Goal: Transaction & Acquisition: Purchase product/service

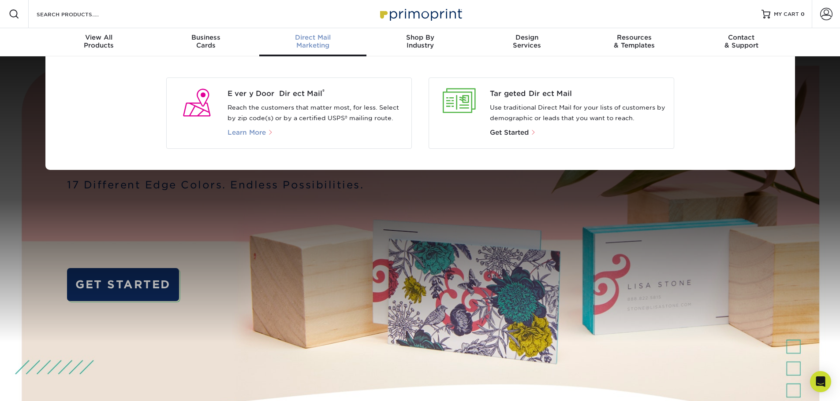
click at [260, 133] on span "Learn More" at bounding box center [246, 133] width 38 height 8
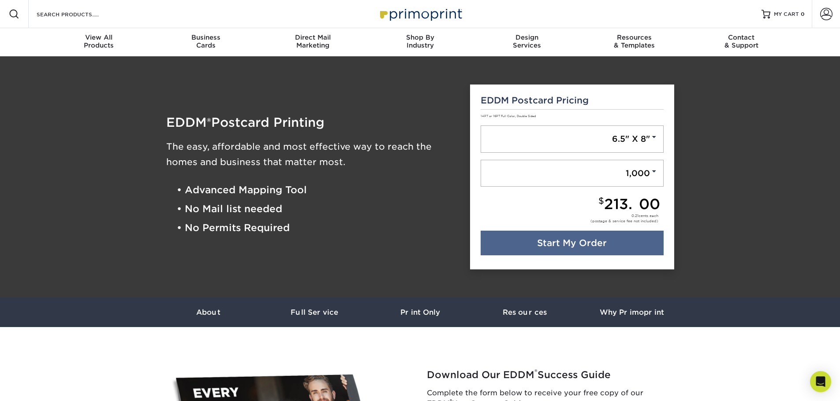
scroll to position [176, 0]
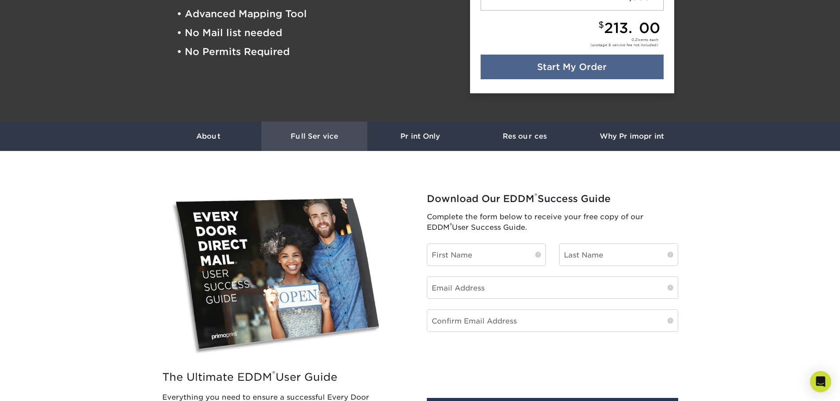
click at [318, 136] on h3 "Full Service" at bounding box center [314, 136] width 106 height 8
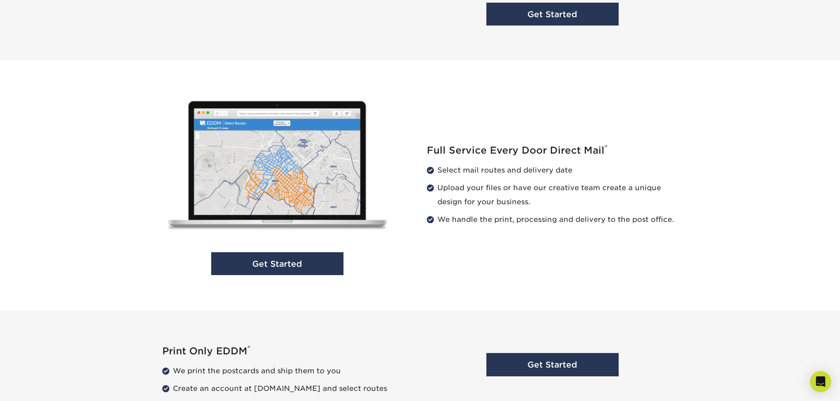
scroll to position [837, 0]
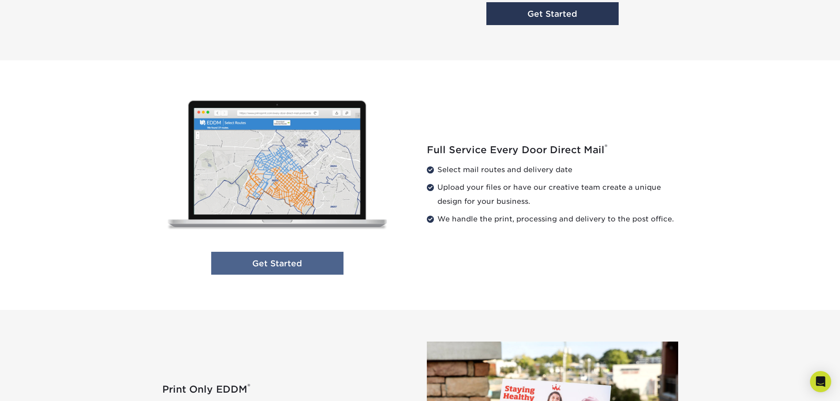
click at [299, 263] on link "Get Started" at bounding box center [277, 263] width 132 height 23
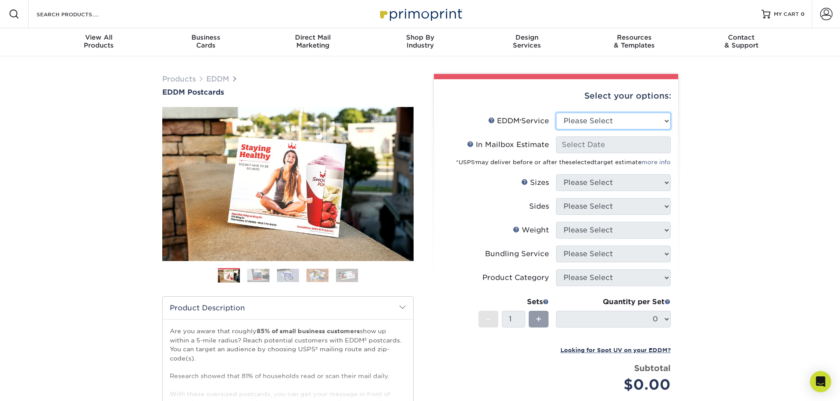
click at [620, 119] on select "Please Select Full Service Print Only" at bounding box center [613, 121] width 115 height 17
select select "full_service"
click at [556, 113] on select "Please Select Full Service Print Only" at bounding box center [613, 121] width 115 height 17
select select "-1"
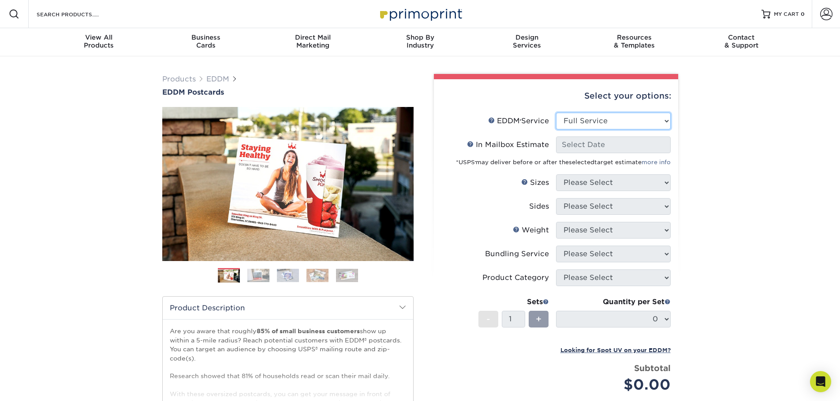
select select "-1"
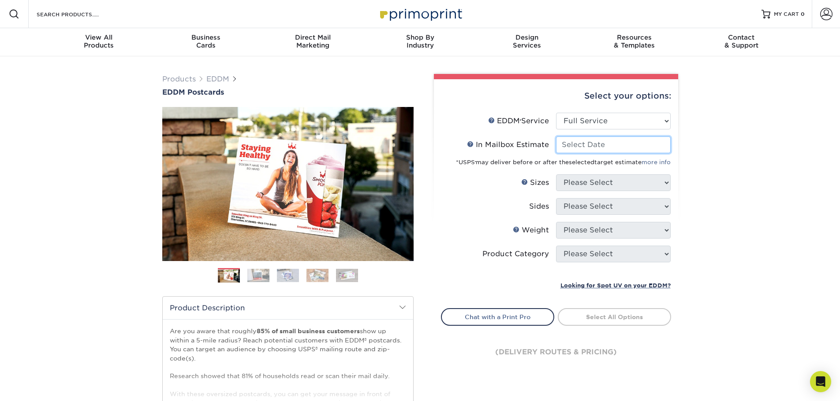
click at [602, 145] on input "In Mailbox Estimate Help In Mailbox Estimate" at bounding box center [613, 145] width 115 height 17
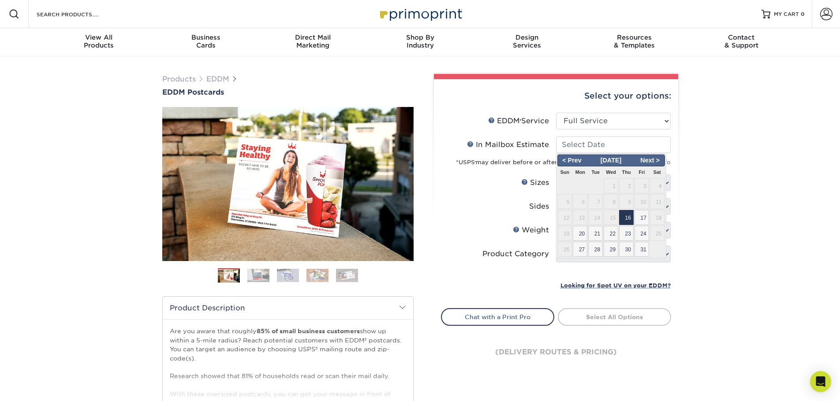
click at [629, 213] on span "16" at bounding box center [626, 217] width 15 height 15
type input "[DATE]"
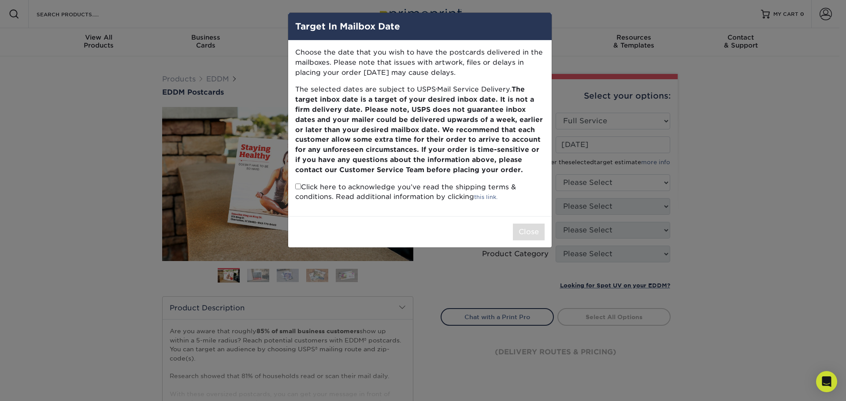
click at [320, 189] on p "Click here to acknowledge you’ve read the shipping terms & conditions. Read add…" at bounding box center [419, 192] width 249 height 20
click at [297, 188] on input "checkbox" at bounding box center [298, 187] width 6 height 6
checkbox input "true"
click at [515, 233] on button "Close" at bounding box center [529, 232] width 32 height 17
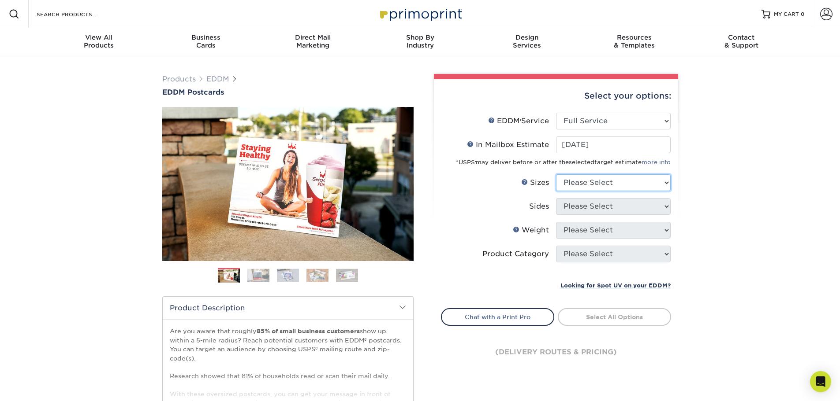
click at [634, 183] on select "Please Select 4.5" x 12" 6" x 12" 6.5" x 8" 6.5" x 9" 6.5" x 12" 7" x 8.5" 8" x…" at bounding box center [613, 183] width 115 height 17
click at [640, 176] on select "Please Select 4.5" x 12" 6" x 12" 6.5" x 8" 6.5" x 9" 6.5" x 12" 7" x 8.5" 8" x…" at bounding box center [613, 183] width 115 height 17
select select "6.50x9.00"
click at [556, 175] on select "Please Select 4.5" x 12" 6" x 12" 6.5" x 8" 6.5" x 9" 6.5" x 12" 7" x 8.5" 8" x…" at bounding box center [613, 183] width 115 height 17
click at [611, 207] on select "Please Select Print Both Sides Print Front Only" at bounding box center [613, 206] width 115 height 17
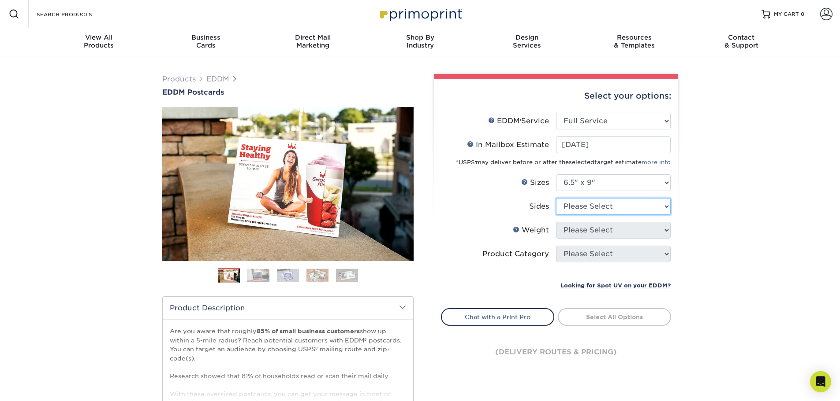
select select "13abbda7-1d64-4f25-8bb2-c179b224825d"
click at [556, 198] on select "Please Select Print Both Sides Print Front Only" at bounding box center [613, 206] width 115 height 17
click at [606, 232] on select "Please Select 16PT 14PT" at bounding box center [613, 230] width 115 height 17
select select "14PT"
click at [556, 222] on select "Please Select 16PT 14PT" at bounding box center [613, 230] width 115 height 17
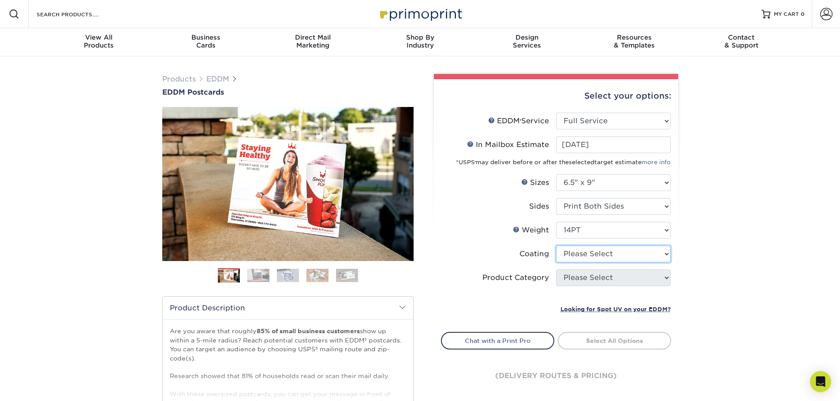
click at [595, 252] on select at bounding box center [613, 254] width 115 height 17
select select "121bb7b5-3b4d-429f-bd8d-bbf80e953313"
click at [556, 246] on select at bounding box center [613, 254] width 115 height 17
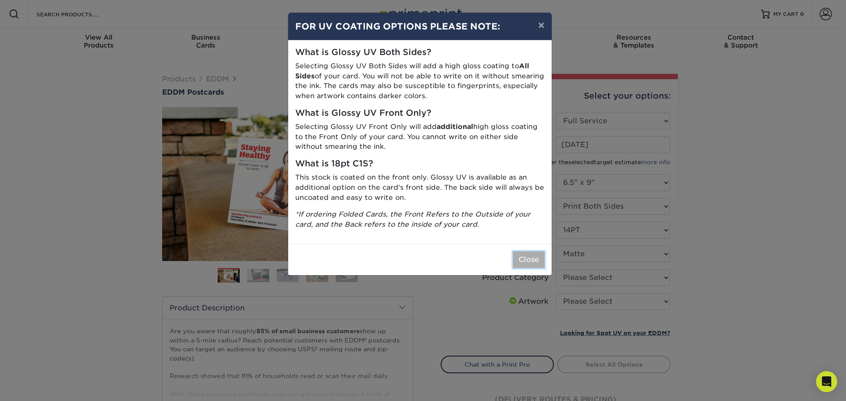
click at [523, 257] on button "Close" at bounding box center [529, 260] width 32 height 17
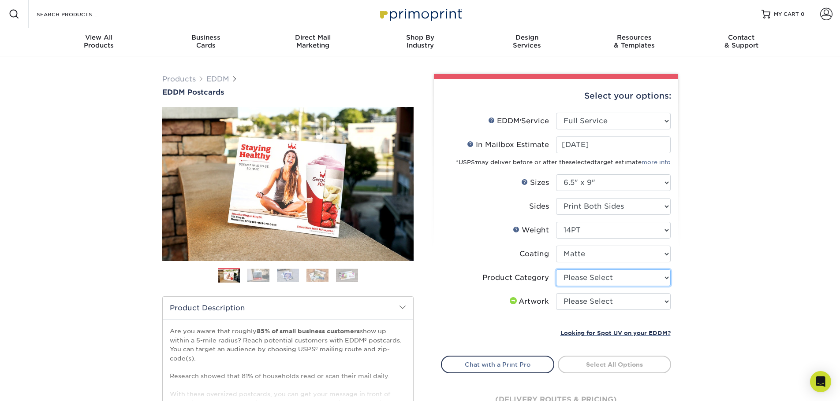
click at [603, 278] on select "Please Select Postcards" at bounding box center [613, 278] width 115 height 17
select select "9b7272e0-d6c8-4c3c-8e97-d3a1bcdab858"
click at [556, 270] on select "Please Select Postcards" at bounding box center [613, 278] width 115 height 17
click at [598, 301] on select "Please Select I will upload files I need a design - $150" at bounding box center [613, 302] width 115 height 17
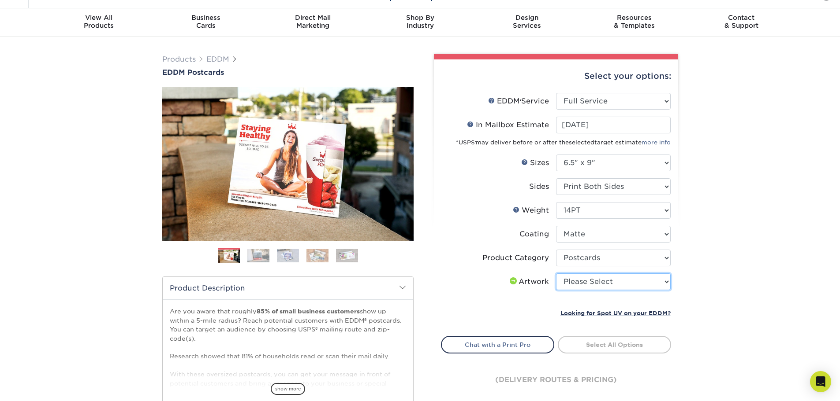
scroll to position [44, 0]
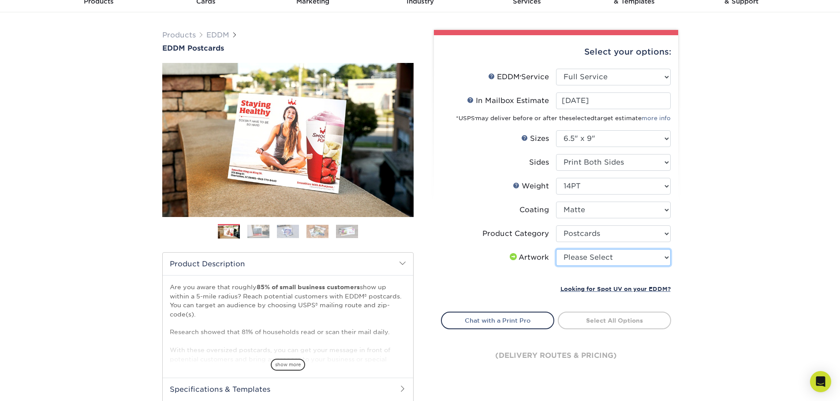
click at [601, 253] on select "Please Select I will upload files I need a design - $150" at bounding box center [613, 257] width 115 height 17
select select "upload"
click at [556, 249] on select "Please Select I will upload files I need a design - $150" at bounding box center [613, 257] width 115 height 17
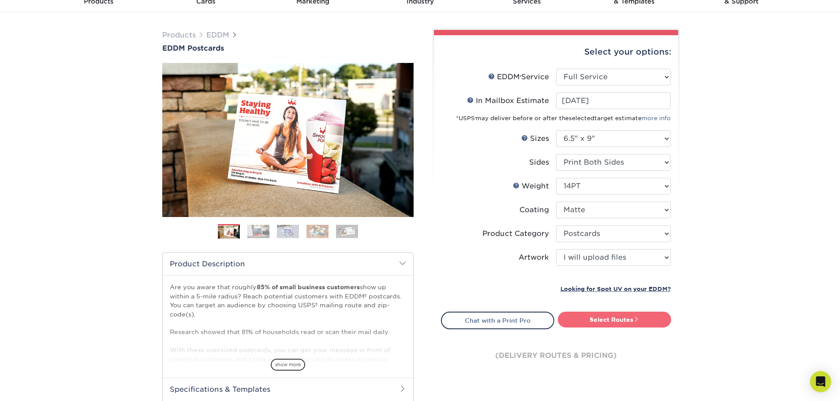
click at [599, 322] on link "Select Routes" at bounding box center [614, 320] width 113 height 16
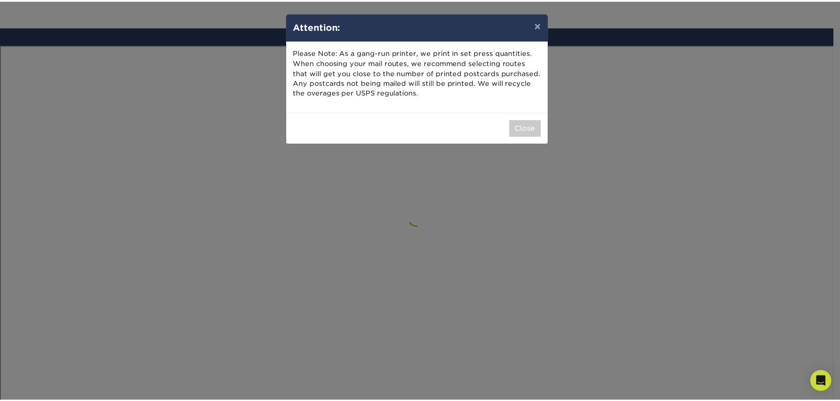
scroll to position [513, 0]
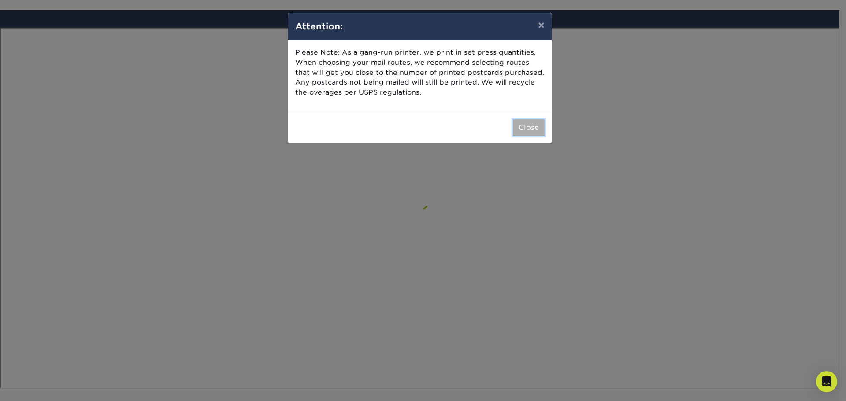
click at [527, 126] on button "Close" at bounding box center [529, 127] width 32 height 17
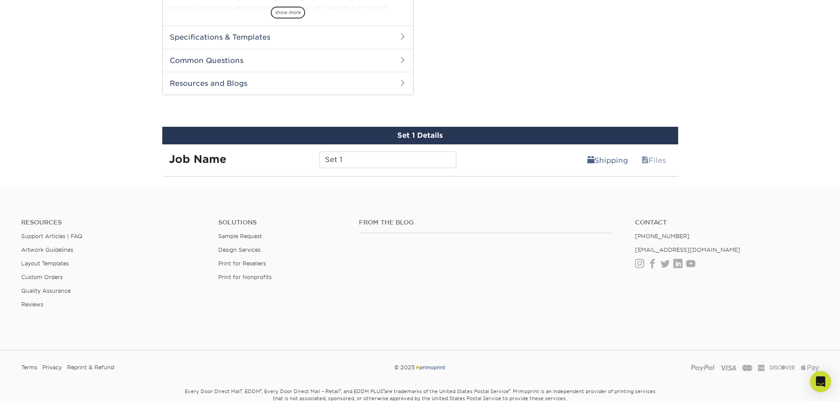
scroll to position [396, 0]
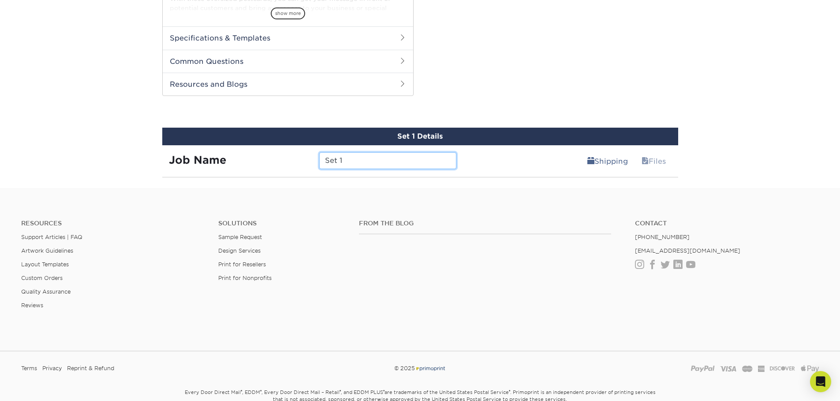
drag, startPoint x: 396, startPoint y: 165, endPoint x: 359, endPoint y: 164, distance: 37.0
click at [359, 164] on input "Set 1" at bounding box center [387, 160] width 137 height 17
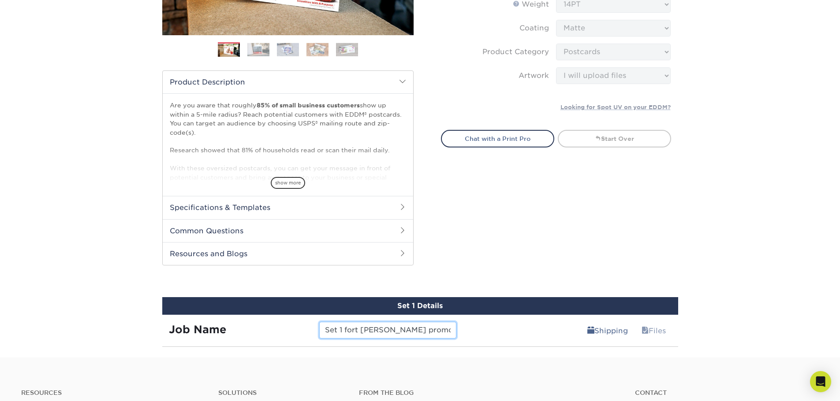
scroll to position [219, 0]
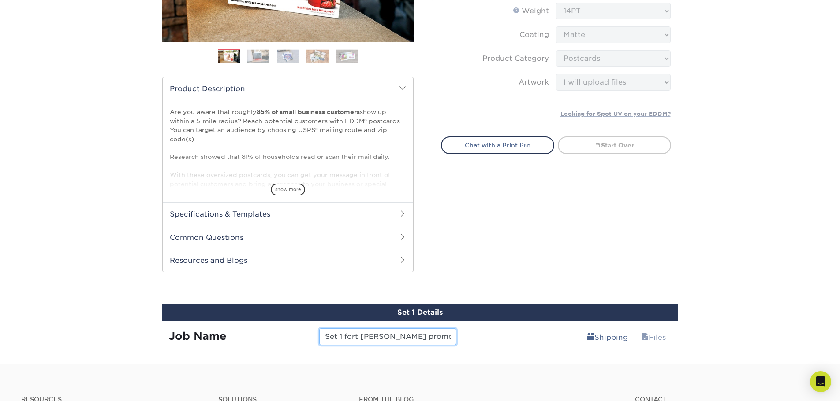
type input "Set 1 fort lee promo"
click at [383, 218] on h2 "Specifications & Templates" at bounding box center [288, 214] width 250 height 23
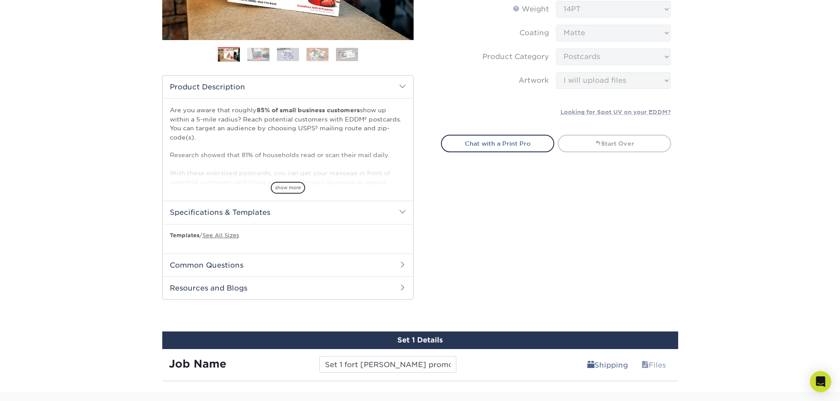
scroll to position [396, 0]
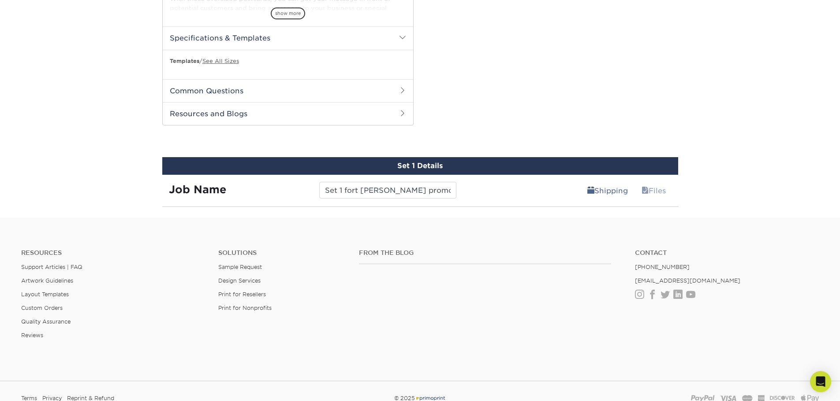
click at [499, 185] on div "Shipping Files" at bounding box center [570, 187] width 215 height 25
click at [432, 192] on input "Set 1 fort lee promo" at bounding box center [387, 190] width 137 height 17
click at [526, 204] on div "Set 1 Details Job Name Set 1 fort lee promo Shipping Files You've choosen desig…" at bounding box center [420, 182] width 516 height 50
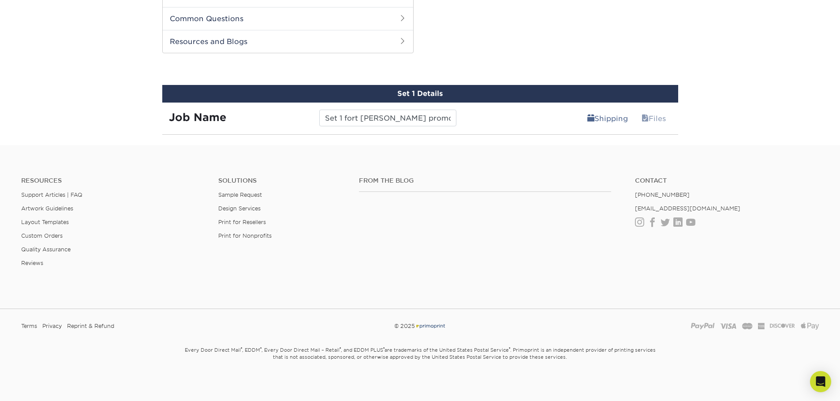
scroll to position [469, 0]
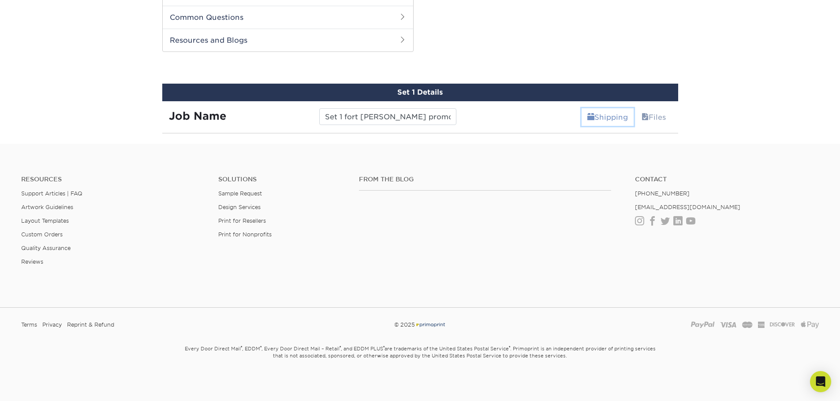
click at [592, 120] on link "Shipping" at bounding box center [607, 117] width 52 height 18
click at [613, 119] on link "Shipping" at bounding box center [607, 117] width 52 height 18
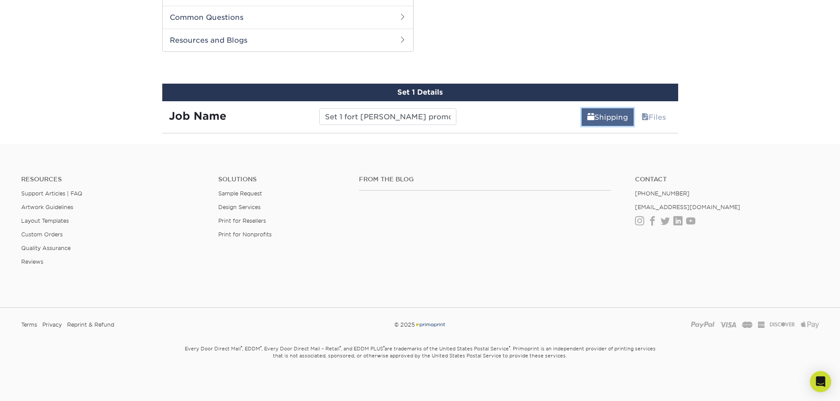
click at [613, 119] on link "Shipping" at bounding box center [607, 117] width 52 height 18
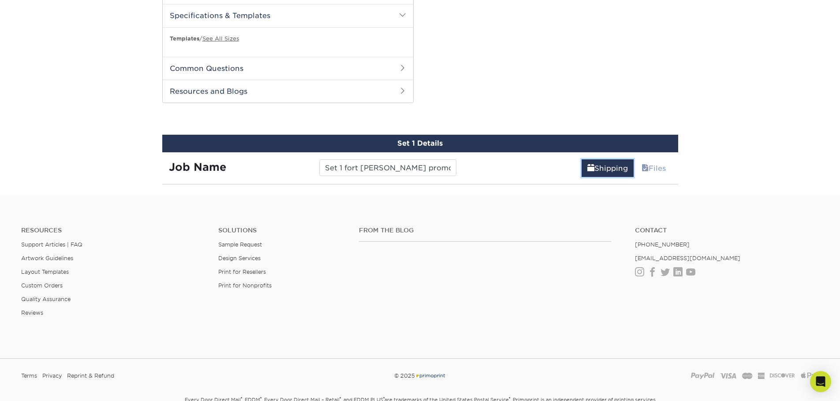
scroll to position [381, 0]
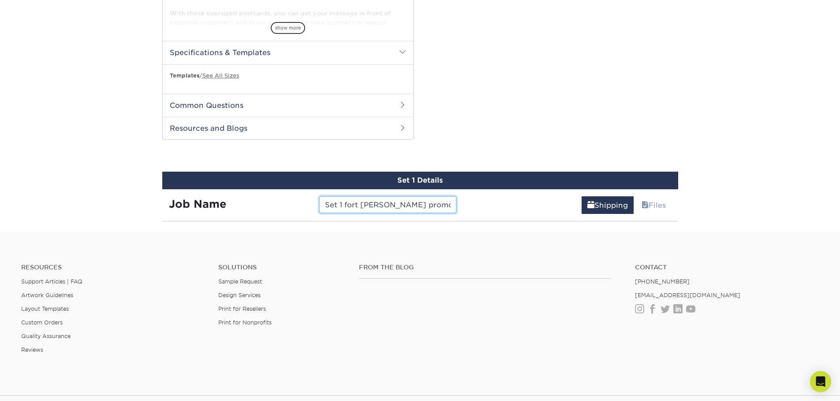
click at [418, 208] on input "Set 1 fort lee promo" at bounding box center [387, 205] width 137 height 17
click at [605, 207] on link "Shipping" at bounding box center [607, 206] width 52 height 18
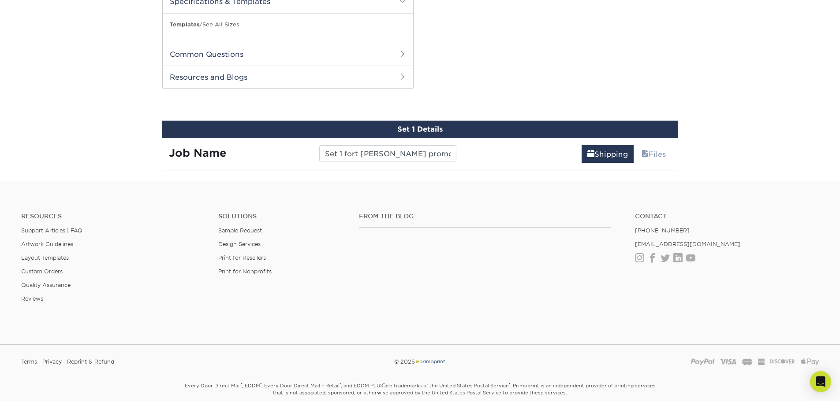
scroll to position [469, 0]
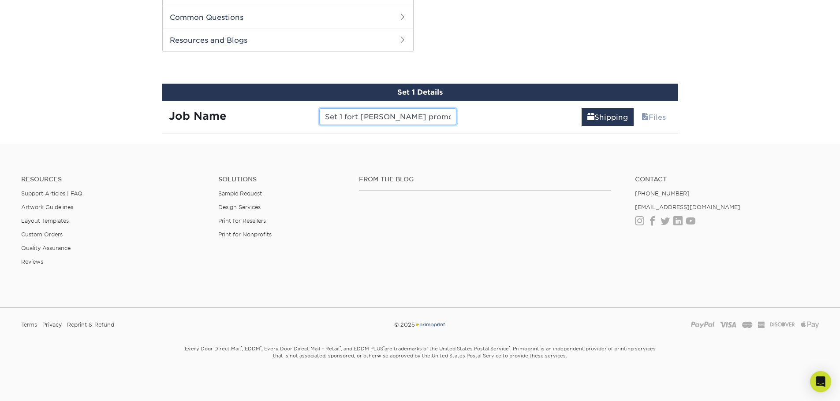
click at [414, 117] on input "Set 1 fort lee promo" at bounding box center [387, 116] width 137 height 17
click at [609, 118] on link "Shipping" at bounding box center [607, 117] width 52 height 18
click at [645, 118] on span at bounding box center [644, 117] width 7 height 8
click at [641, 119] on span at bounding box center [644, 117] width 7 height 8
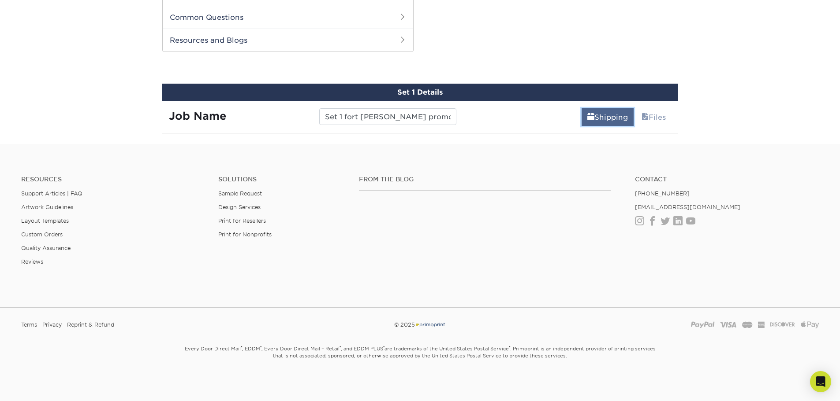
click at [592, 117] on link "Shipping" at bounding box center [607, 117] width 52 height 18
drag, startPoint x: 592, startPoint y: 117, endPoint x: 467, endPoint y: 260, distance: 189.6
click at [591, 118] on link "Shipping" at bounding box center [607, 117] width 52 height 18
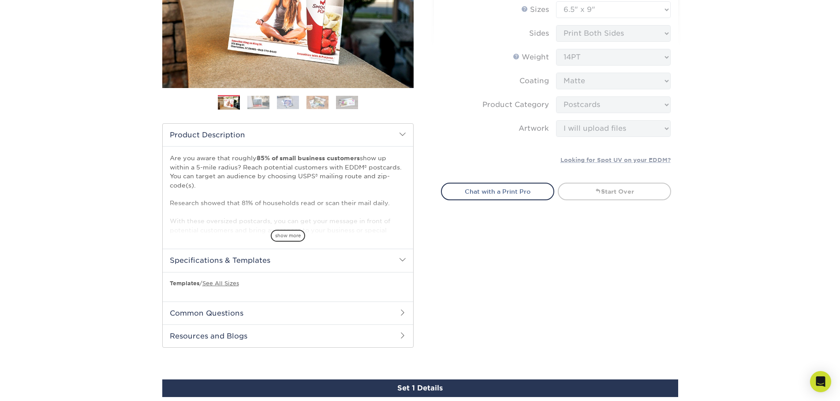
scroll to position [161, 0]
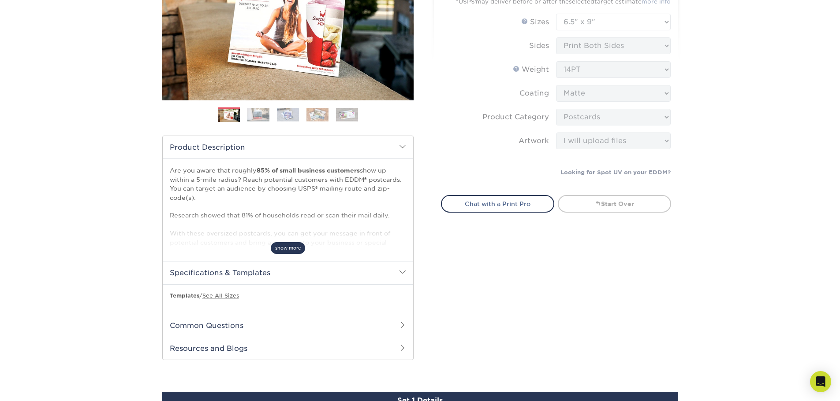
click at [290, 245] on span "show more" at bounding box center [288, 248] width 34 height 12
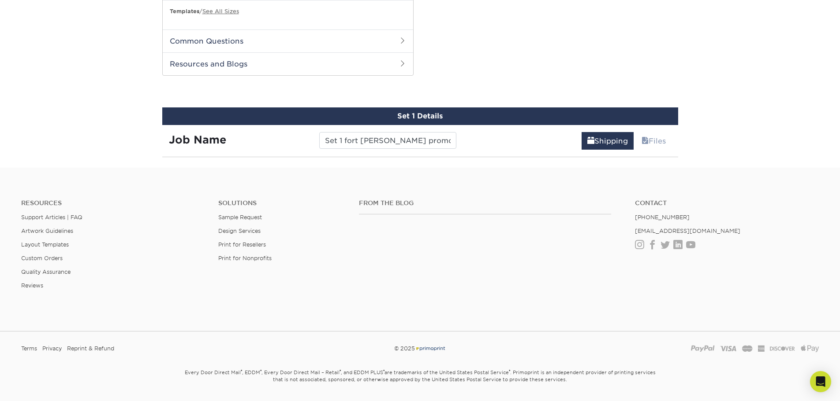
scroll to position [529, 0]
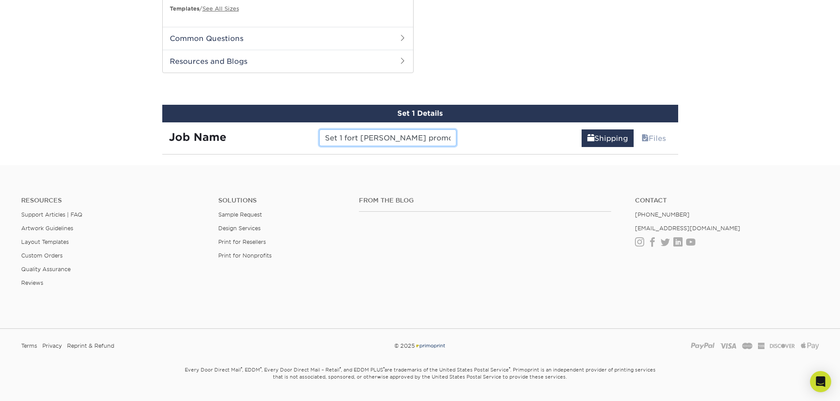
click at [428, 135] on input "Set 1 fort lee promo" at bounding box center [387, 138] width 137 height 17
click at [587, 140] on span at bounding box center [590, 138] width 7 height 8
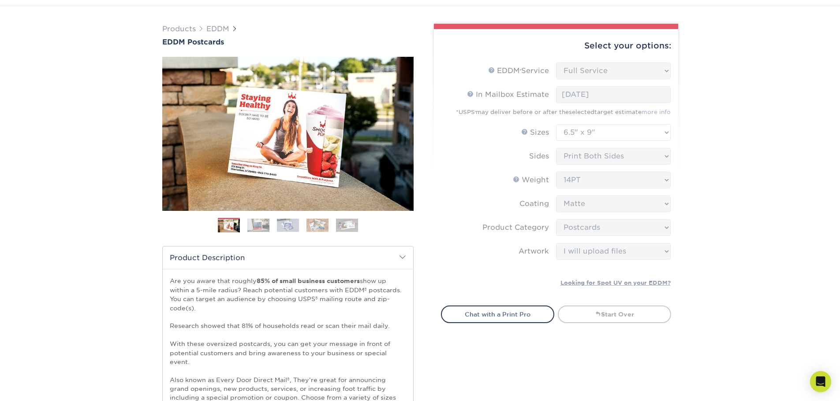
scroll to position [132, 0]
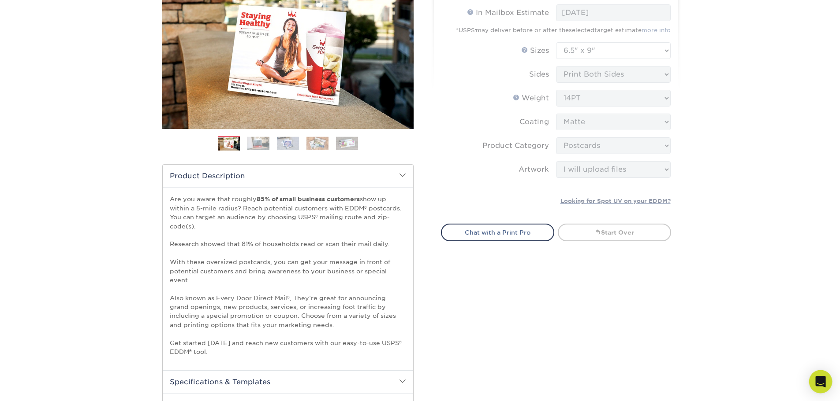
click at [817, 383] on icon "Open Intercom Messenger" at bounding box center [820, 381] width 10 height 11
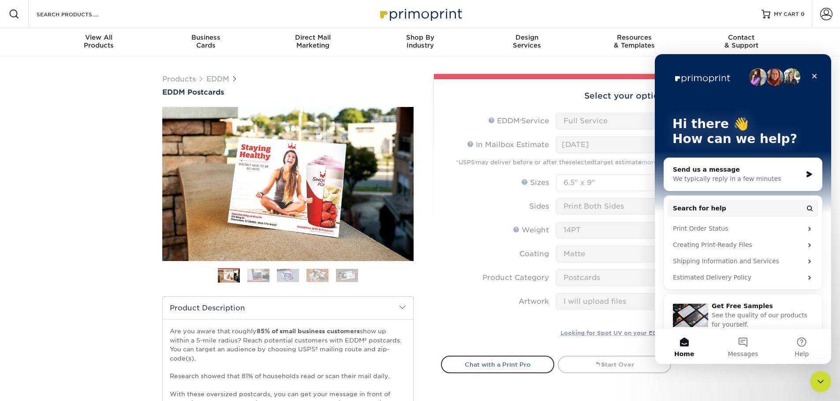
scroll to position [0, 0]
click at [769, 167] on div "Send us a message" at bounding box center [737, 169] width 129 height 9
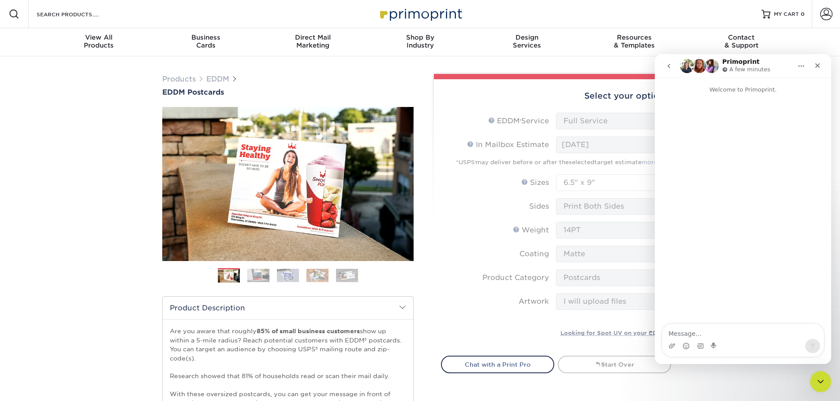
click at [764, 340] on div "Intercom messenger" at bounding box center [742, 346] width 161 height 14
click at [792, 334] on textarea "Message…" at bounding box center [742, 331] width 161 height 15
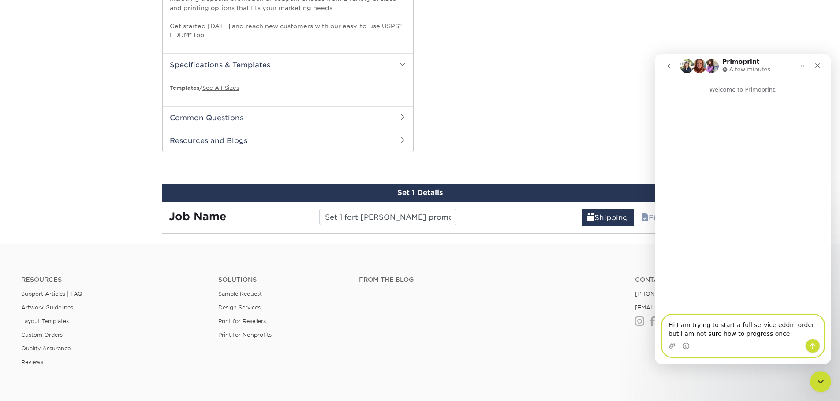
scroll to position [441, 0]
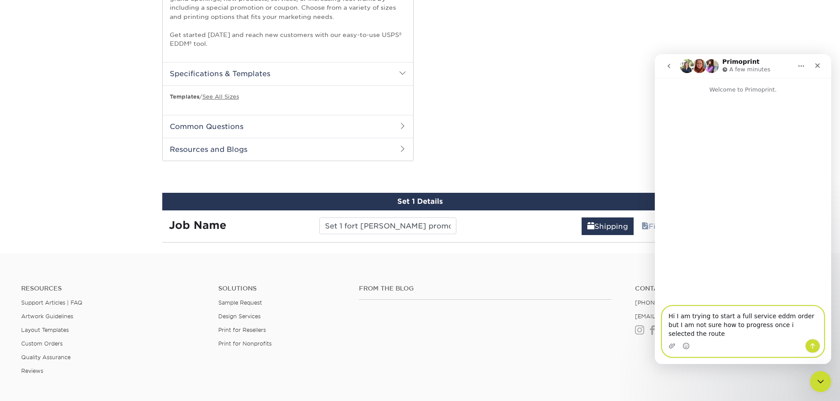
type textarea "Hi I am trying to start a full service eddm order but I am not sure how to prog…"
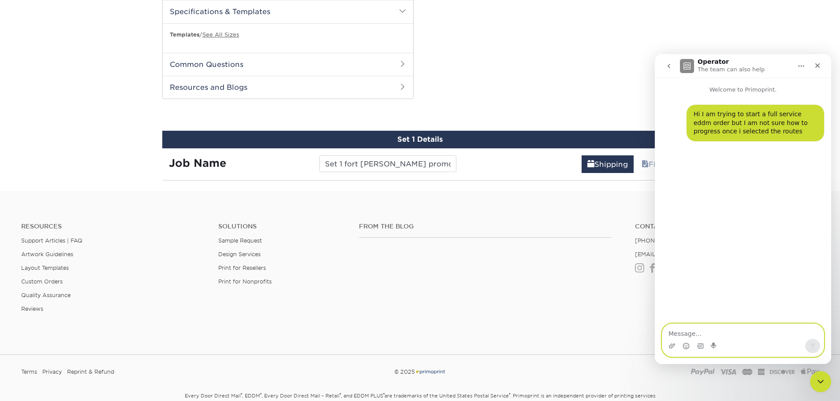
scroll to position [506, 0]
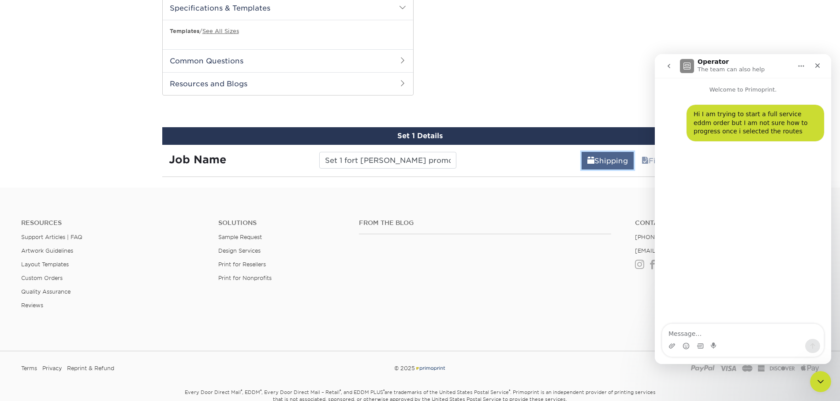
click at [604, 169] on link "Shipping" at bounding box center [607, 161] width 52 height 18
click at [607, 162] on link "Shipping" at bounding box center [607, 161] width 52 height 18
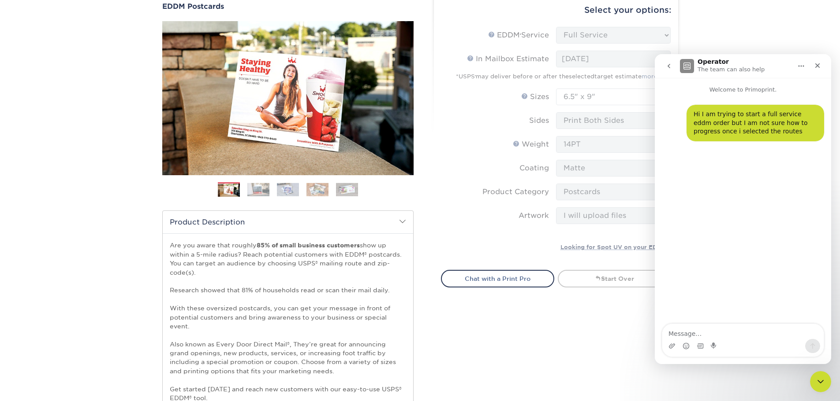
scroll to position [88, 0]
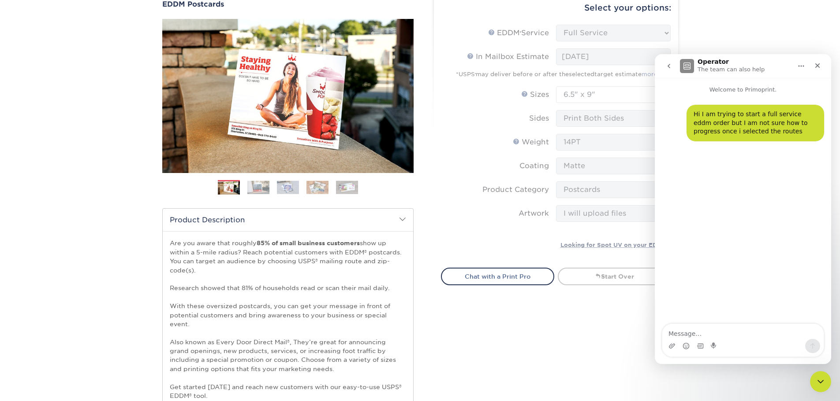
click at [670, 64] on icon "go back" at bounding box center [668, 66] width 7 height 7
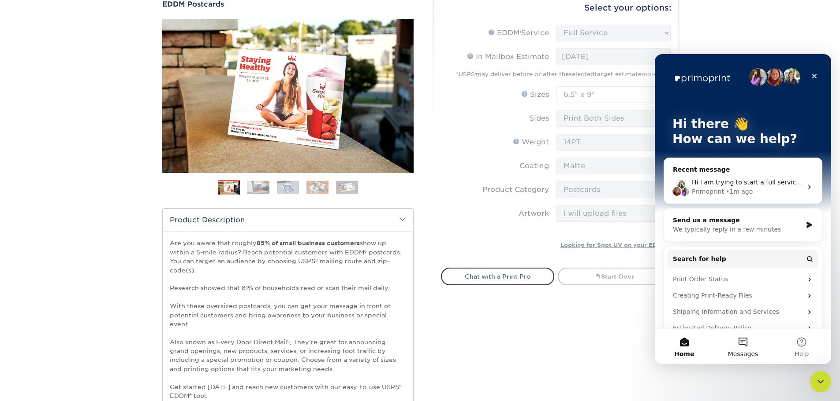
click at [747, 346] on button "Messages" at bounding box center [742, 346] width 59 height 35
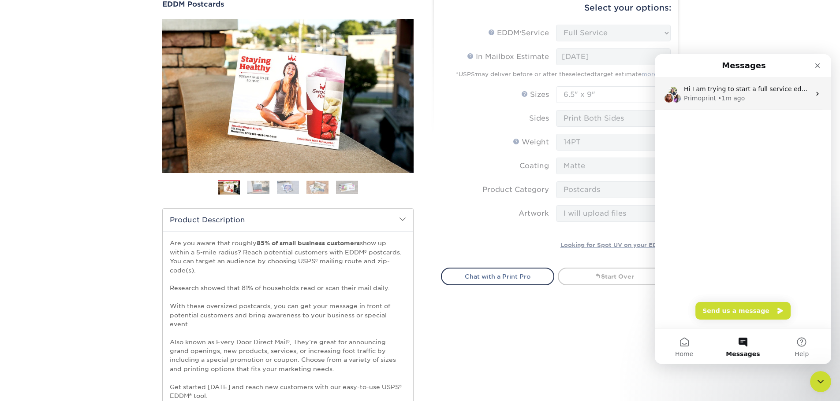
click at [782, 102] on div "Primoprint • 1m ago" at bounding box center [747, 98] width 126 height 9
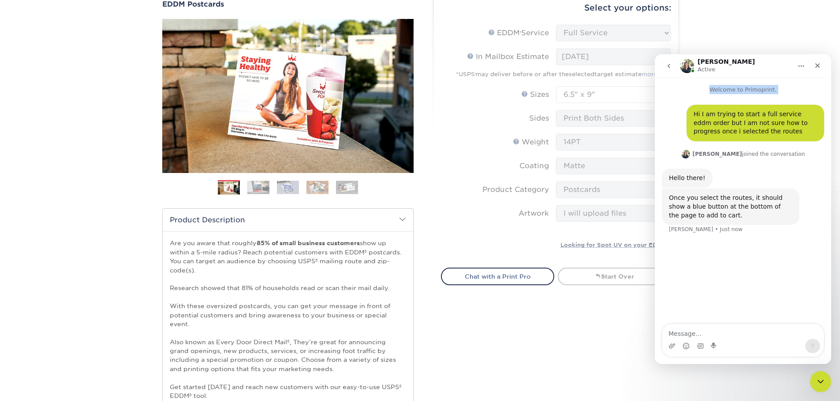
drag, startPoint x: 748, startPoint y: 67, endPoint x: 593, endPoint y: 102, distance: 159.0
click at [654, 102] on html "Irene Active Welcome to Primoprint. Hi I am trying to start a full service eddm…" at bounding box center [742, 209] width 176 height 310
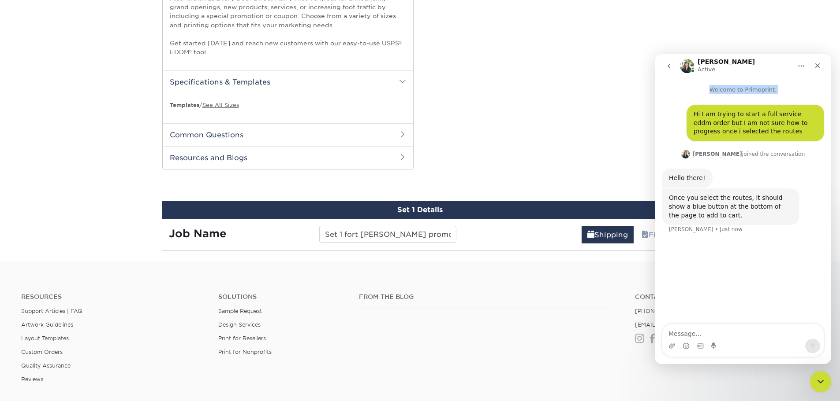
scroll to position [441, 0]
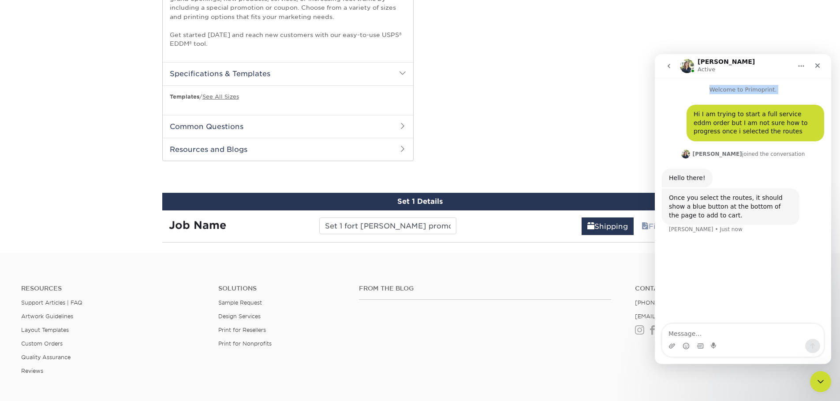
drag, startPoint x: 596, startPoint y: 175, endPoint x: 605, endPoint y: 206, distance: 32.0
click at [606, 220] on link "Shipping" at bounding box center [607, 227] width 52 height 18
click at [607, 219] on link "Shipping" at bounding box center [607, 227] width 52 height 18
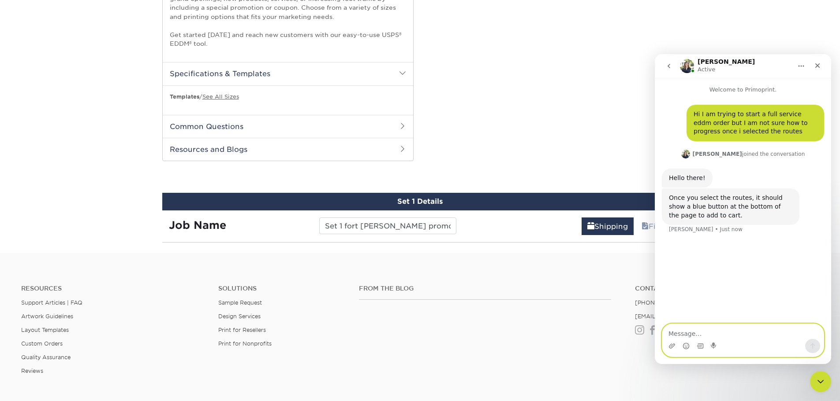
click at [709, 334] on textarea "Message…" at bounding box center [742, 331] width 161 height 15
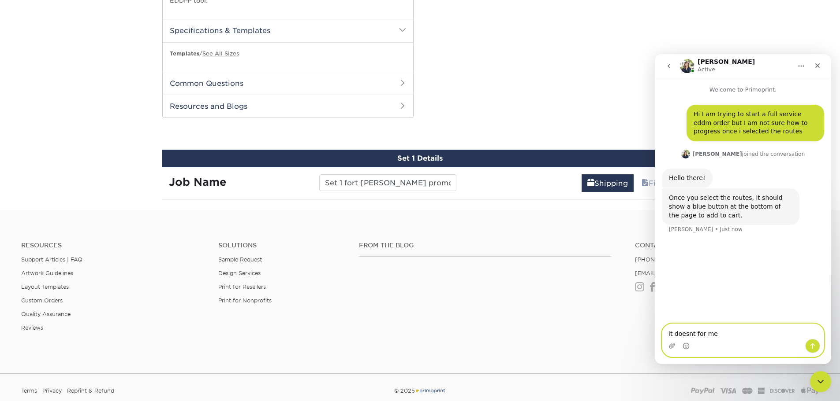
scroll to position [418, 0]
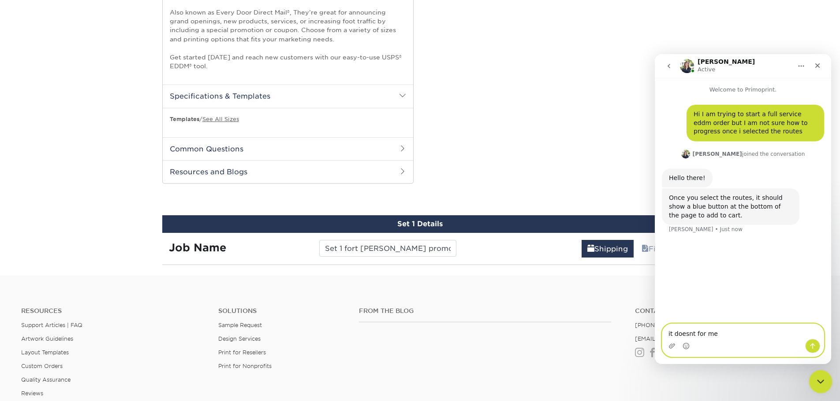
type textarea "it doesnt for me"
click at [825, 379] on div "Close Intercom Messenger" at bounding box center [818, 380] width 21 height 21
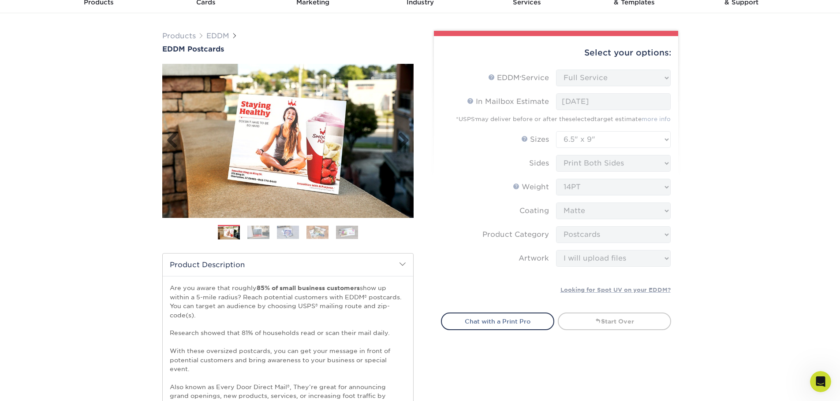
scroll to position [44, 0]
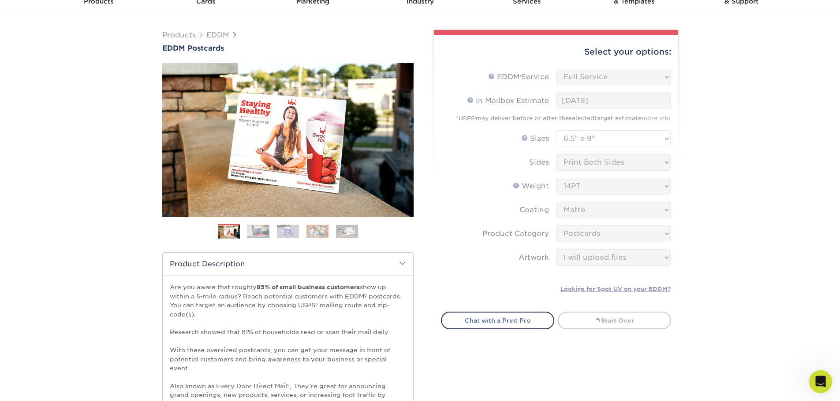
click at [817, 381] on icon "Open Intercom Messenger" at bounding box center [819, 381] width 15 height 15
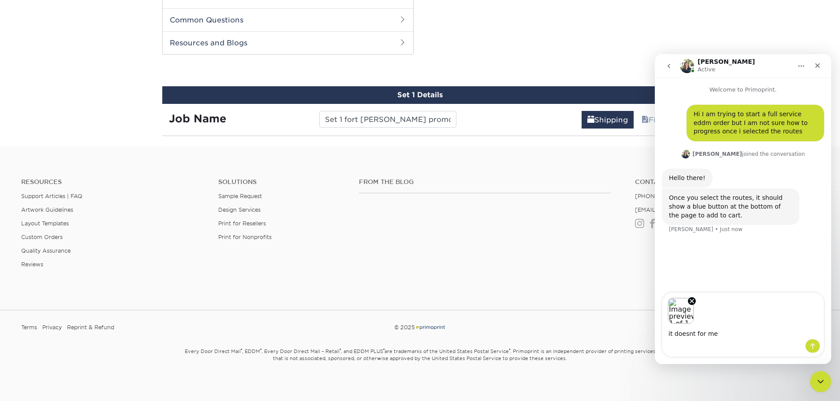
scroll to position [550, 0]
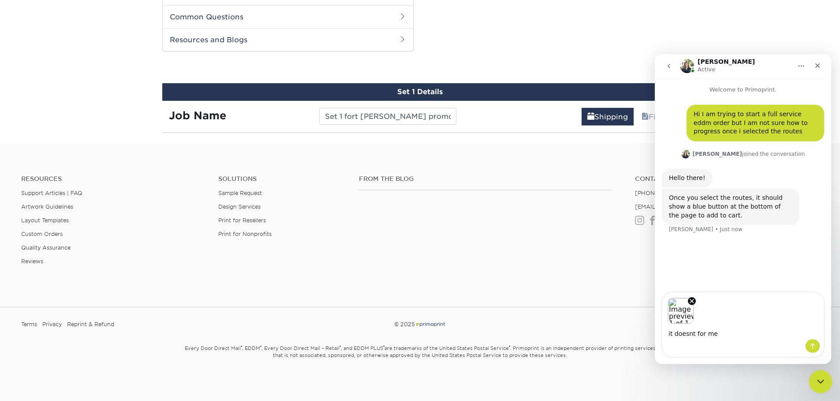
click at [813, 379] on div "Close Intercom Messenger" at bounding box center [818, 380] width 21 height 21
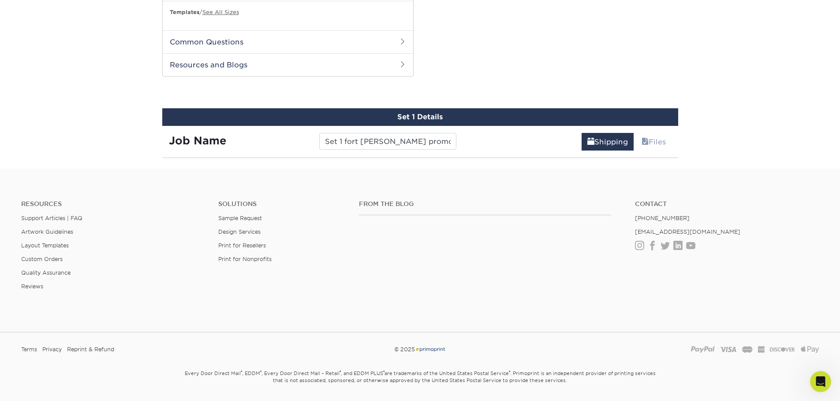
scroll to position [462, 0]
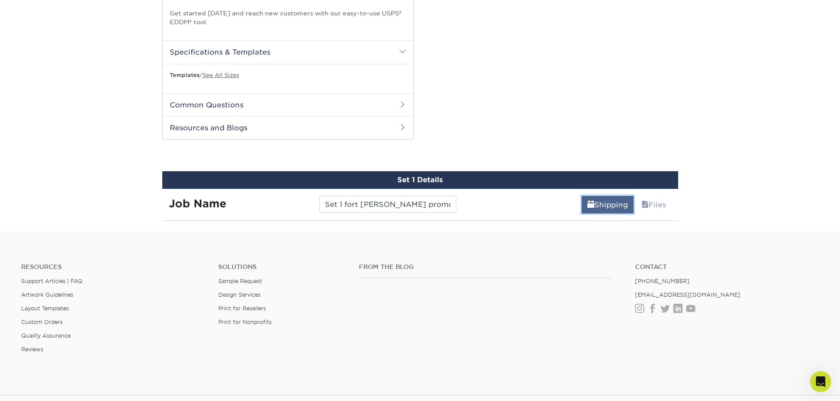
click at [597, 203] on link "Shipping" at bounding box center [607, 205] width 52 height 18
click at [825, 376] on div "Open Intercom Messenger" at bounding box center [818, 380] width 29 height 29
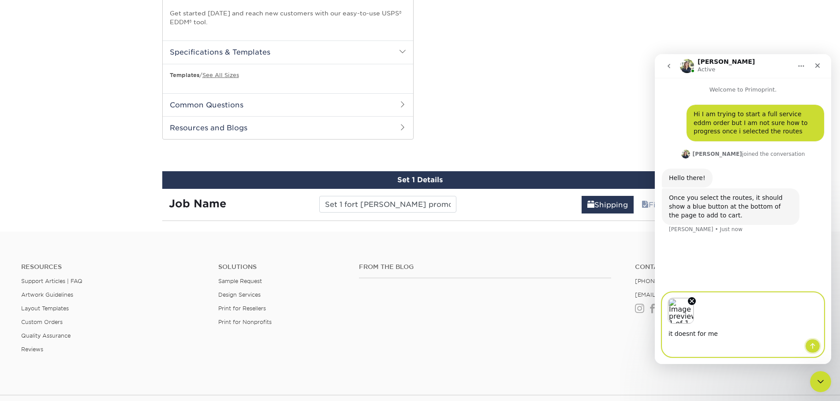
click at [811, 348] on icon "Send a message…" at bounding box center [812, 346] width 7 height 7
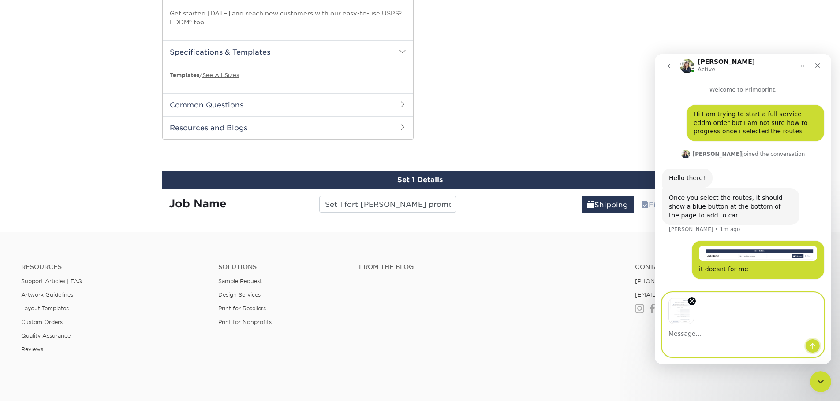
click at [811, 344] on icon "Send a message…" at bounding box center [812, 346] width 7 height 7
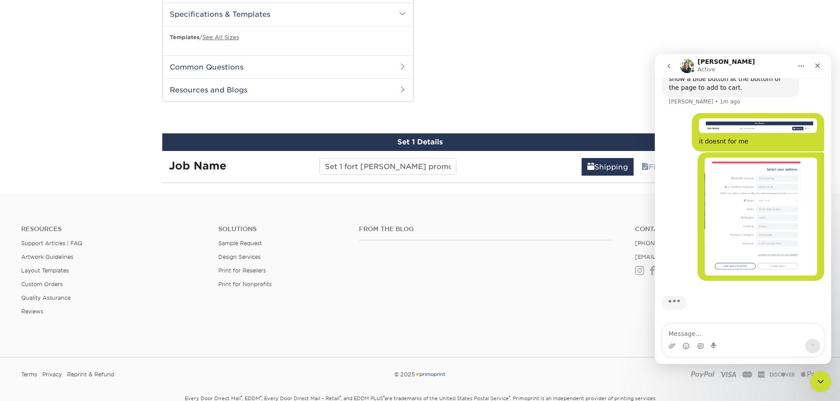
scroll to position [441, 0]
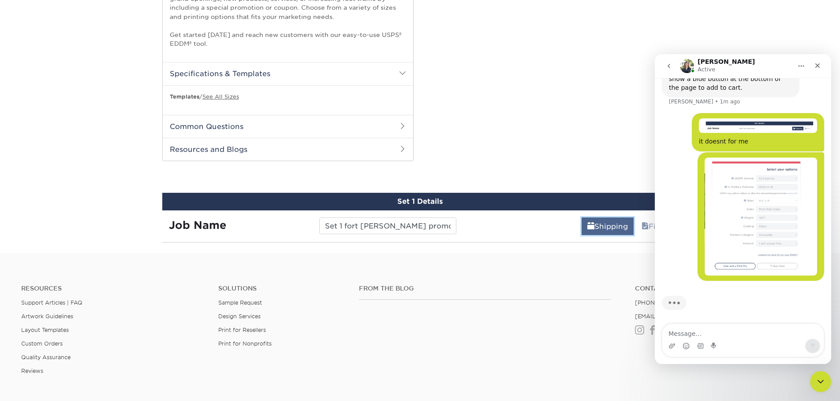
click at [595, 227] on link "Shipping" at bounding box center [607, 227] width 52 height 18
click at [595, 226] on link "Shipping" at bounding box center [607, 227] width 52 height 18
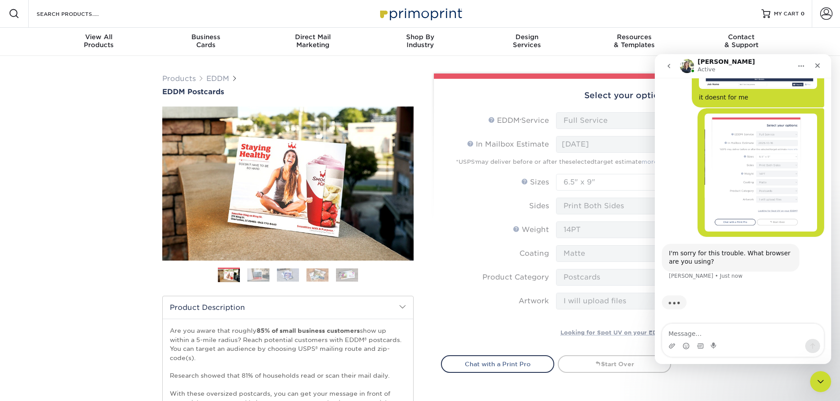
scroll to position [0, 0]
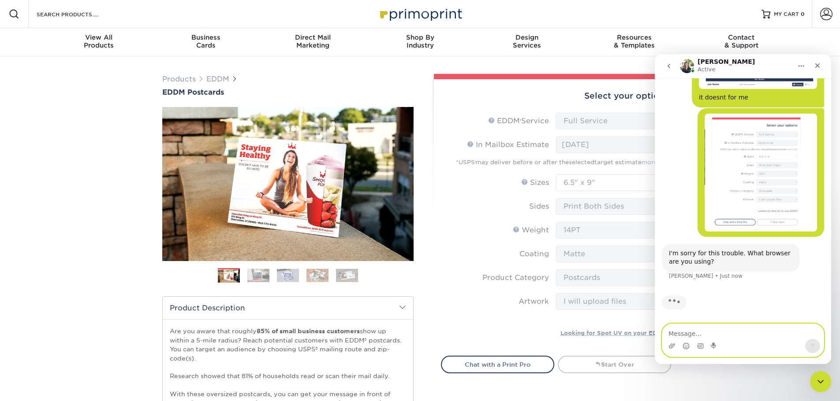
click at [675, 336] on textarea "Message…" at bounding box center [742, 331] width 161 height 15
type textarea "chrome"
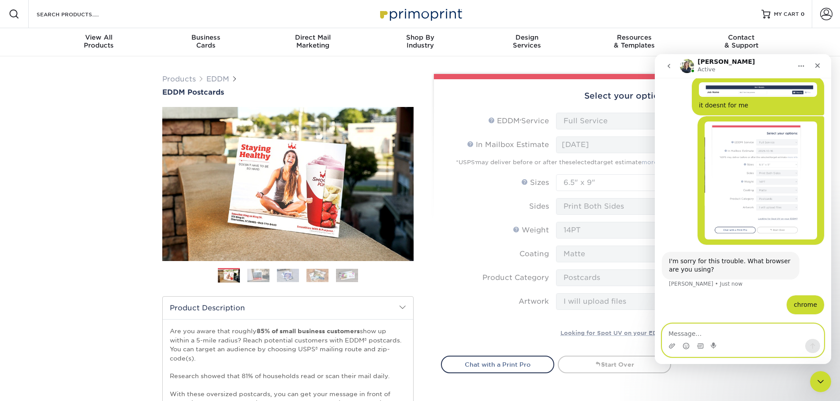
scroll to position [189, 0]
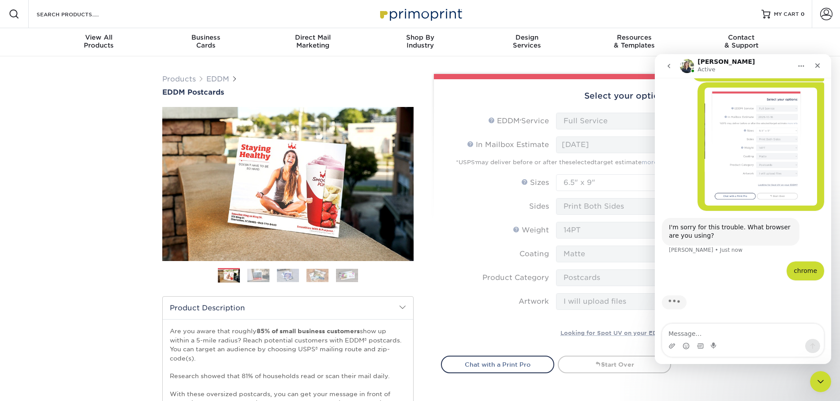
drag, startPoint x: 1500, startPoint y: 57, endPoint x: 675, endPoint y: 86, distance: 825.6
click at [675, 86] on div "• Just now" at bounding box center [743, 150] width 162 height 136
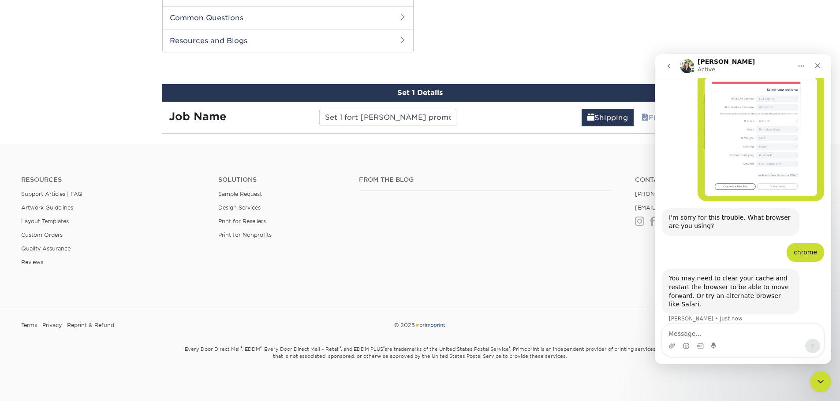
scroll to position [550, 0]
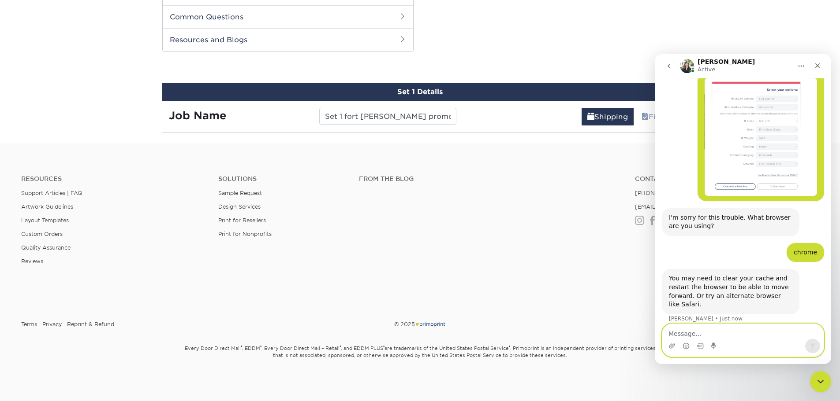
click at [732, 337] on textarea "Message…" at bounding box center [742, 331] width 161 height 15
type textarea "ok thanks"
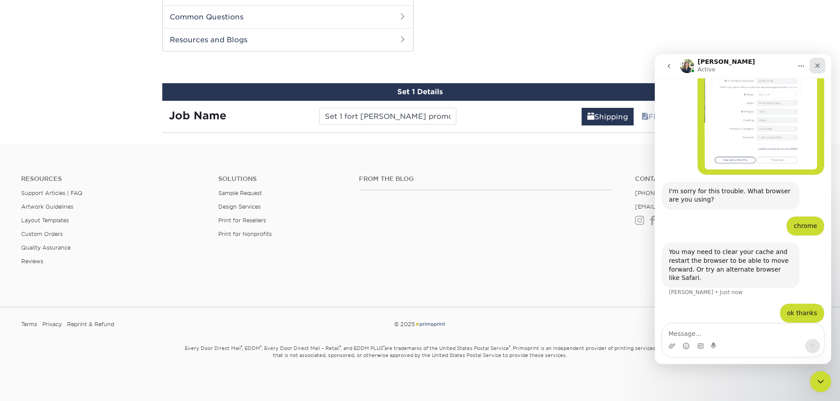
click at [818, 67] on icon "Close" at bounding box center [817, 65] width 5 height 5
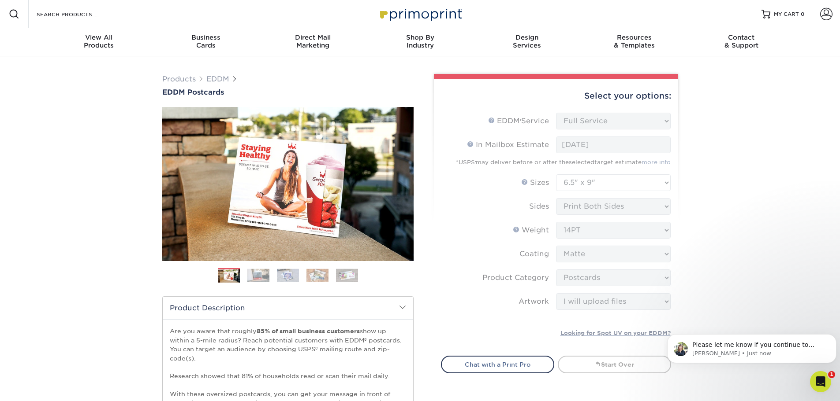
scroll to position [0, 0]
click at [785, 359] on div "Please let me know if you continue to have any trouble after that. Irene • Just…" at bounding box center [751, 349] width 169 height 29
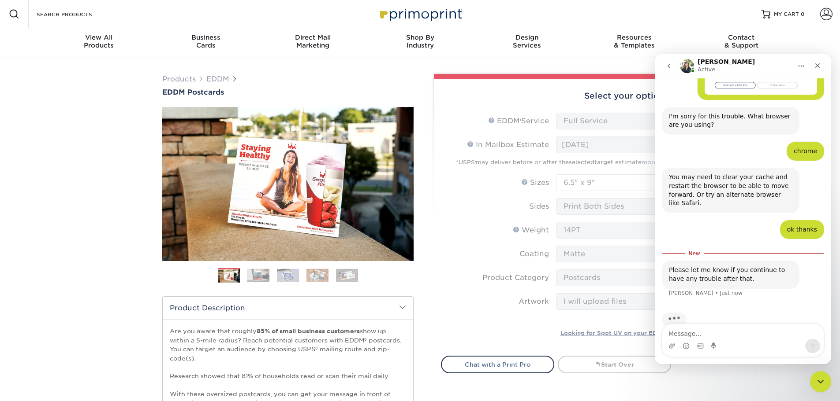
scroll to position [309, 0]
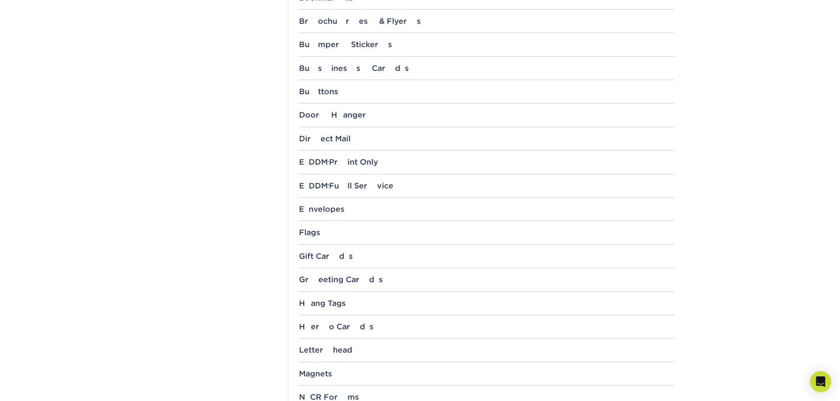
scroll to position [485, 0]
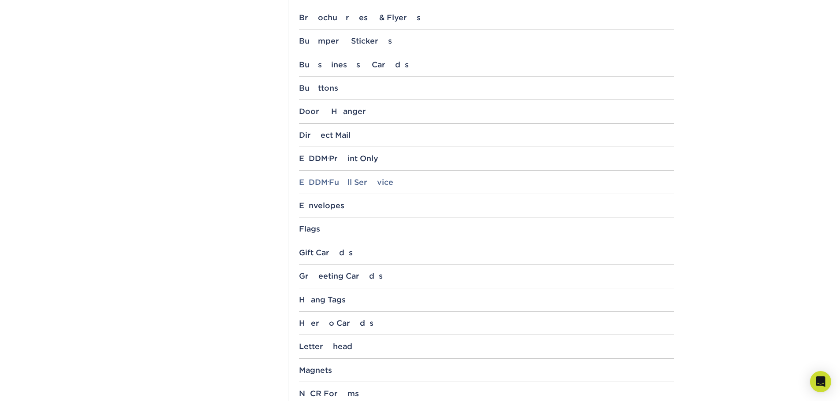
click at [344, 183] on div "EDDM ® Full Service" at bounding box center [486, 182] width 375 height 9
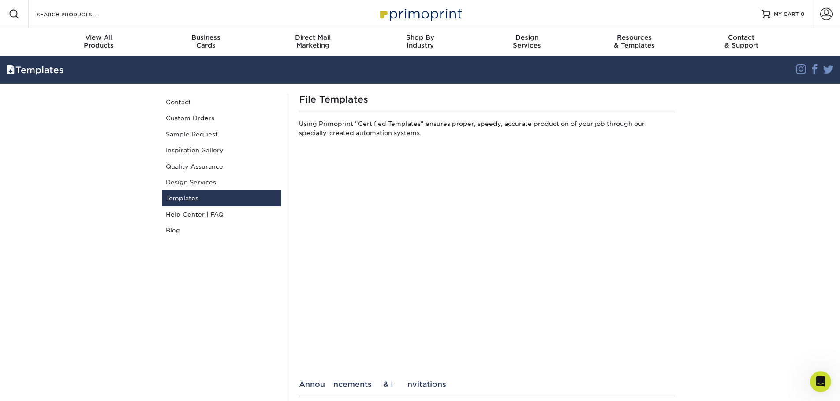
scroll to position [0, 0]
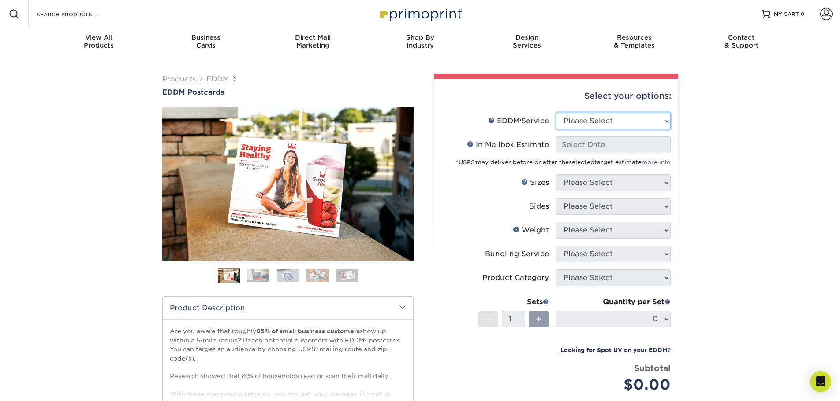
click at [647, 119] on select "Please Select Full Service Print Only" at bounding box center [613, 121] width 115 height 17
select select "full_service"
click at [556, 113] on select "Please Select Full Service Print Only" at bounding box center [613, 121] width 115 height 17
select select "-1"
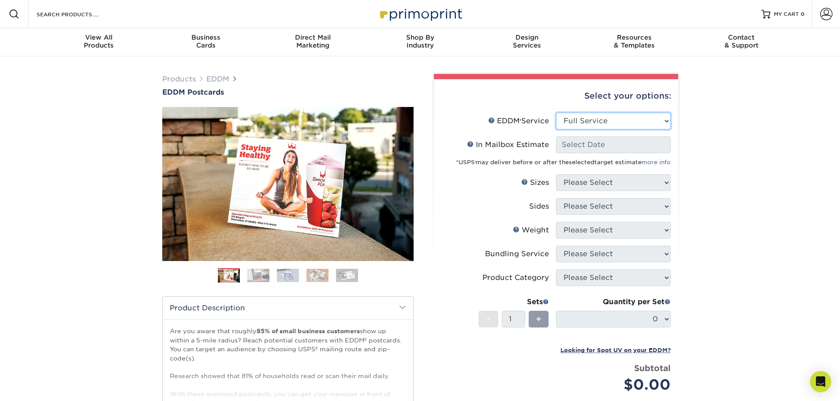
select select "-1"
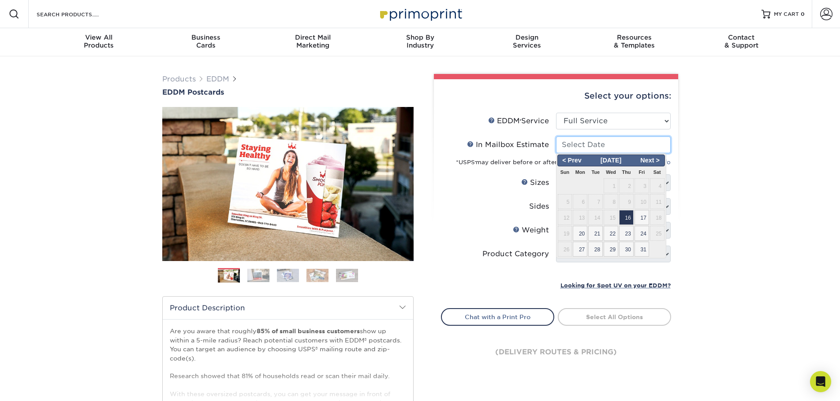
click at [625, 145] on input "In Mailbox Estimate Help In Mailbox Estimate" at bounding box center [613, 145] width 115 height 17
click at [629, 216] on span "16" at bounding box center [626, 217] width 15 height 15
type input "[DATE]"
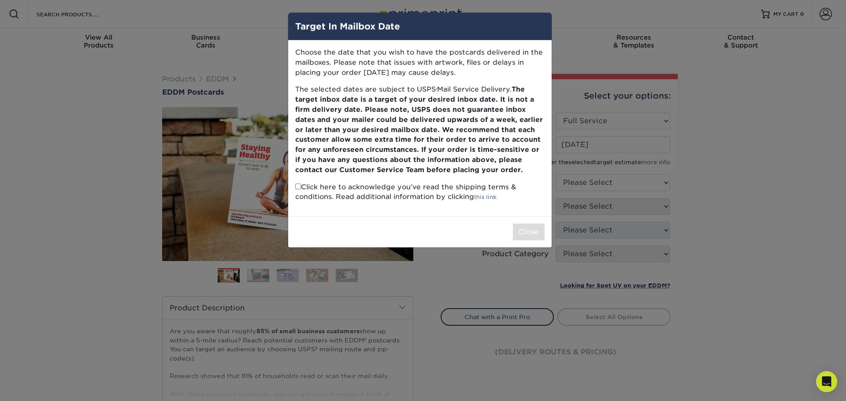
drag, startPoint x: 297, startPoint y: 186, endPoint x: 315, endPoint y: 191, distance: 18.8
click at [297, 186] on input "checkbox" at bounding box center [298, 187] width 6 height 6
checkbox input "true"
click at [522, 234] on button "Close" at bounding box center [529, 232] width 32 height 17
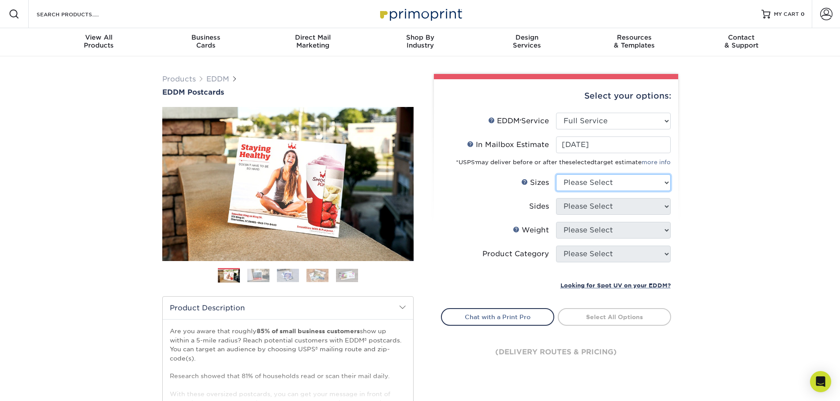
click at [625, 178] on select "Please Select 4.5" x 12" 6" x 12" 6.5" x 8" 6.5" x 9" 6.5" x 12" 7" x 8.5" 8" x…" at bounding box center [613, 183] width 115 height 17
select select "6.50x9.00"
click at [556, 175] on select "Please Select 4.5" x 12" 6" x 12" 6.5" x 8" 6.5" x 9" 6.5" x 12" 7" x 8.5" 8" x…" at bounding box center [613, 183] width 115 height 17
click at [601, 205] on select "Please Select Print Both Sides Print Front Only" at bounding box center [613, 206] width 115 height 17
select select "13abbda7-1d64-4f25-8bb2-c179b224825d"
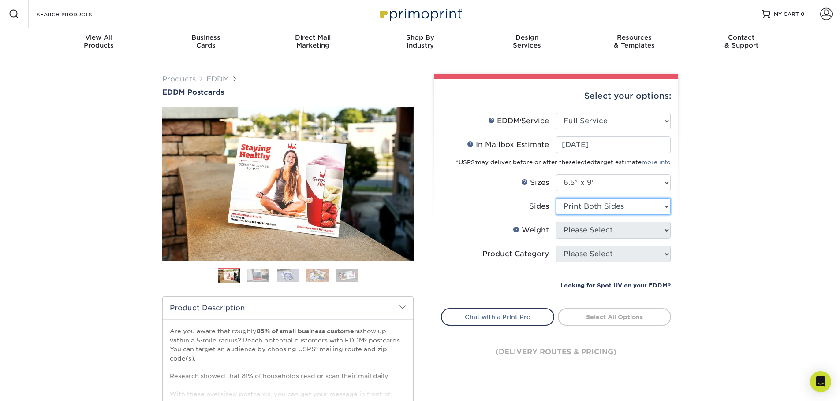
click at [556, 198] on select "Please Select Print Both Sides Print Front Only" at bounding box center [613, 206] width 115 height 17
click at [596, 230] on select "Please Select 16PT 14PT" at bounding box center [613, 230] width 115 height 17
select select "14PT"
click at [556, 222] on select "Please Select 16PT 14PT" at bounding box center [613, 230] width 115 height 17
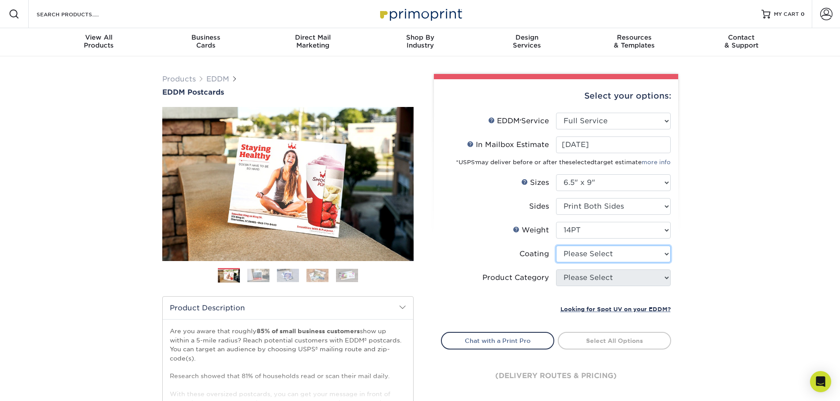
click at [590, 254] on select at bounding box center [613, 254] width 115 height 17
select select "121bb7b5-3b4d-429f-bd8d-bbf80e953313"
click at [556, 246] on select at bounding box center [613, 254] width 115 height 17
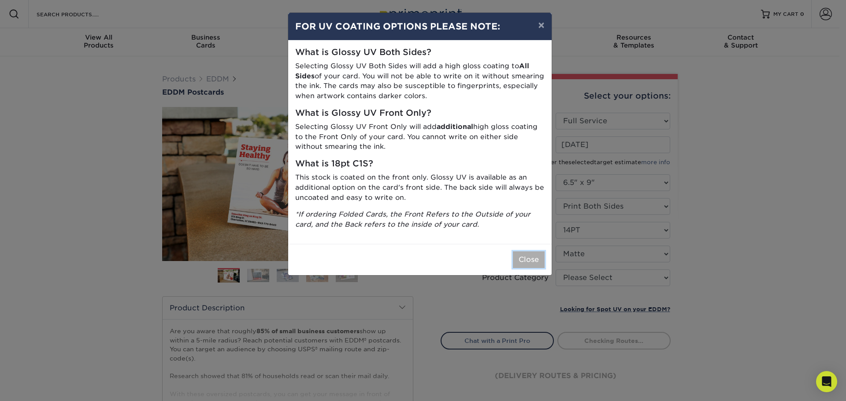
click at [529, 262] on button "Close" at bounding box center [529, 260] width 32 height 17
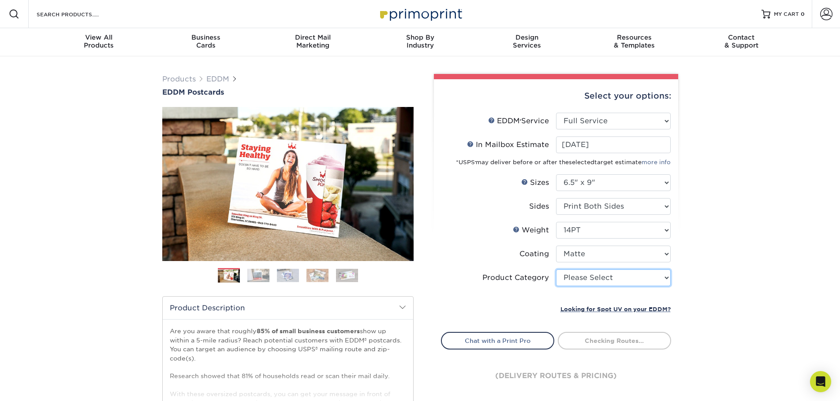
click at [598, 278] on select "Please Select Postcards" at bounding box center [613, 278] width 115 height 17
select select "9b7272e0-d6c8-4c3c-8e97-d3a1bcdab858"
click at [556, 270] on select "Please Select Postcards" at bounding box center [613, 278] width 115 height 17
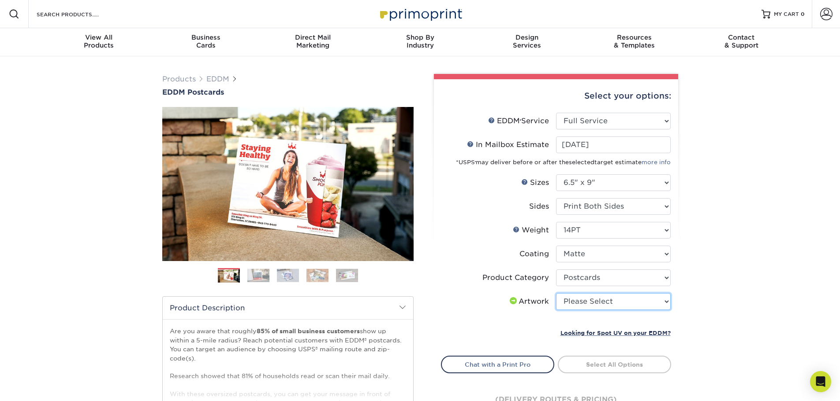
click at [590, 302] on select "Please Select I will upload files I need a design - $150" at bounding box center [613, 302] width 115 height 17
select select "upload"
click at [556, 294] on select "Please Select I will upload files I need a design - $150" at bounding box center [613, 302] width 115 height 17
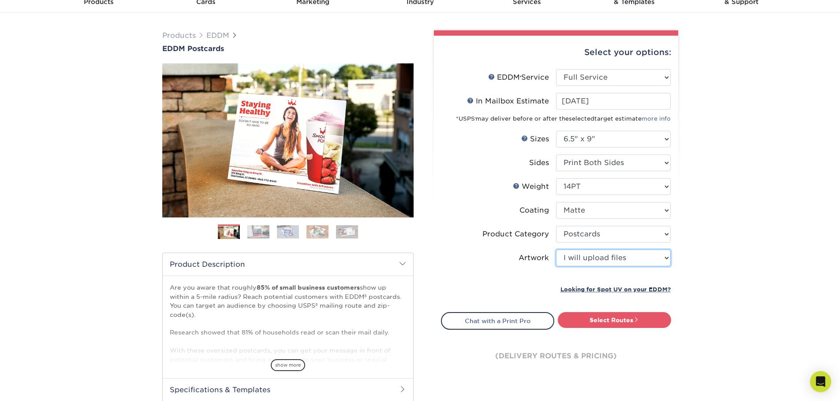
scroll to position [44, 0]
click at [595, 323] on link "Select Routes" at bounding box center [614, 320] width 113 height 16
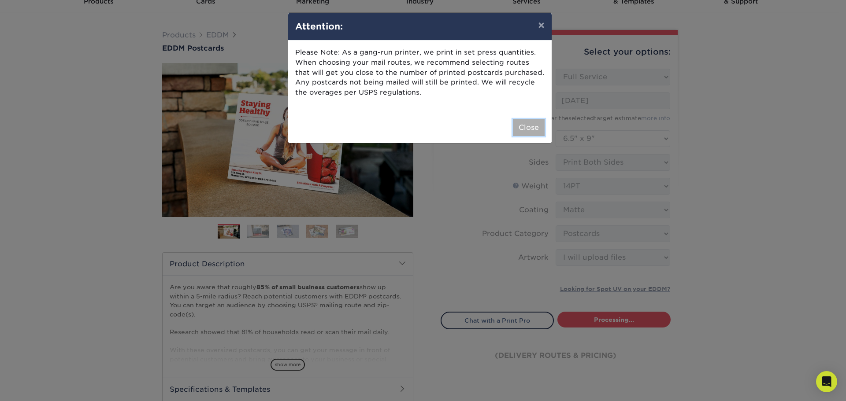
click at [528, 130] on button "Close" at bounding box center [529, 127] width 32 height 17
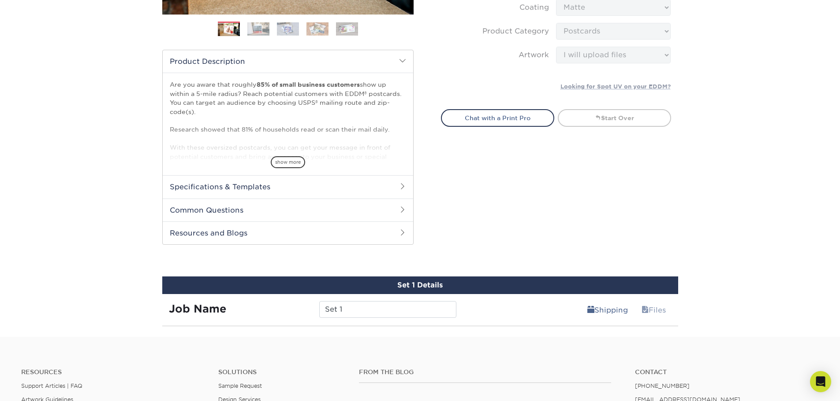
scroll to position [219, 0]
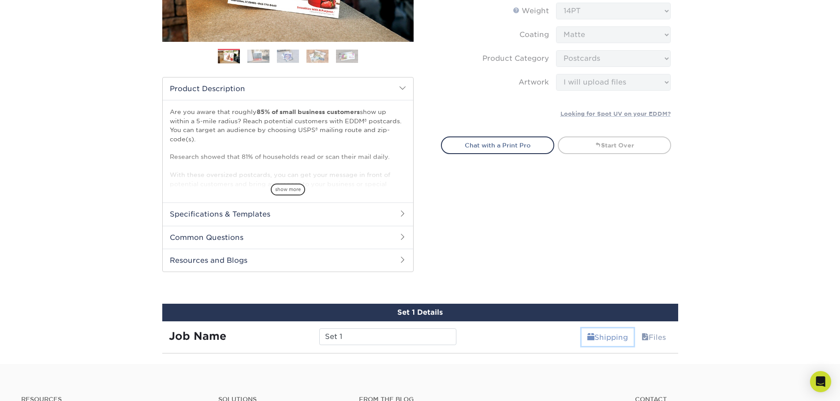
click at [617, 336] on link "Shipping" at bounding box center [607, 338] width 52 height 18
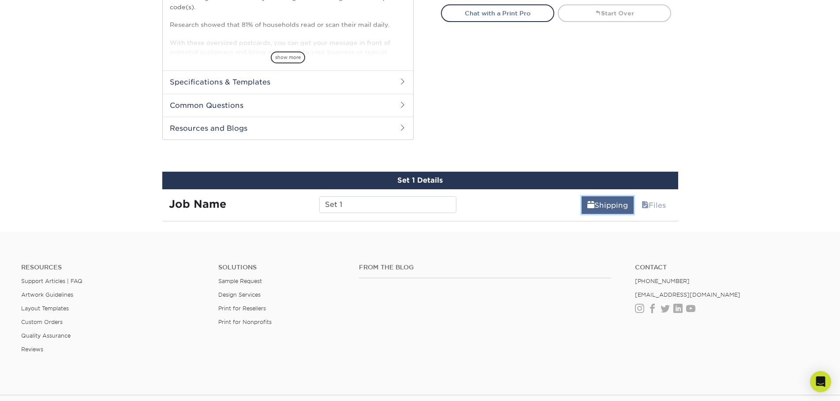
click at [599, 209] on link "Shipping" at bounding box center [607, 206] width 52 height 18
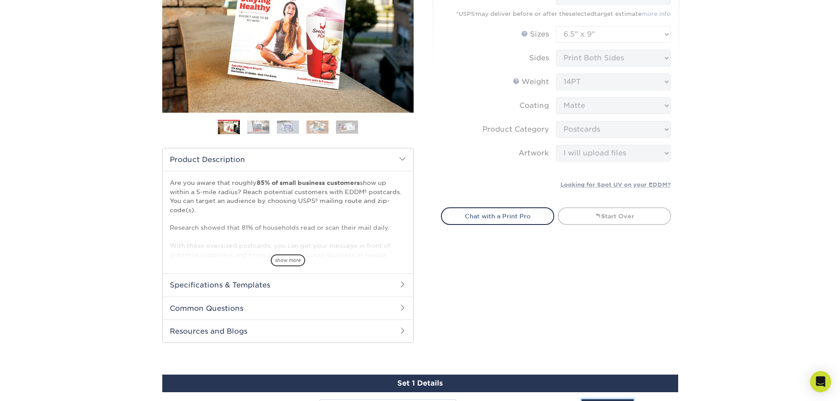
scroll to position [264, 0]
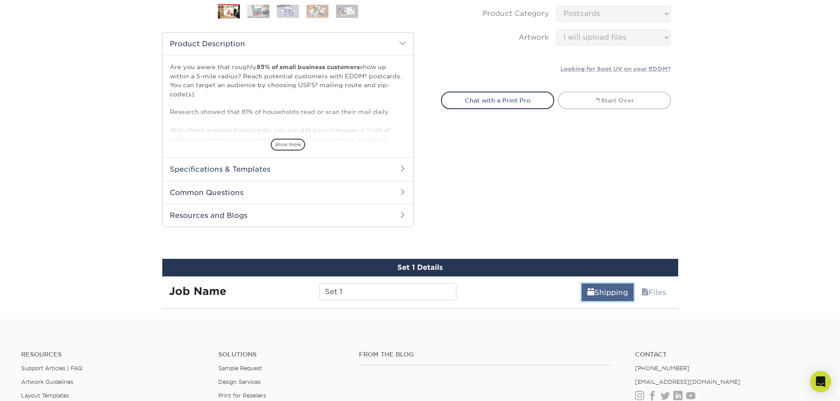
click at [603, 286] on link "Shipping" at bounding box center [607, 293] width 52 height 18
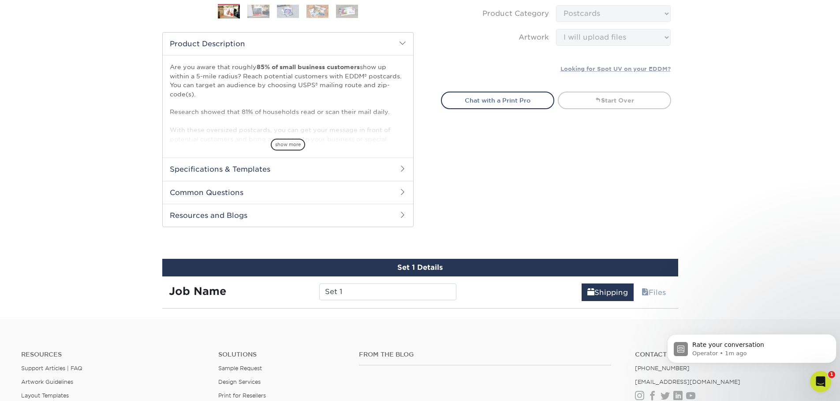
scroll to position [0, 0]
click at [796, 356] on p "Operator • 1m ago" at bounding box center [758, 354] width 133 height 8
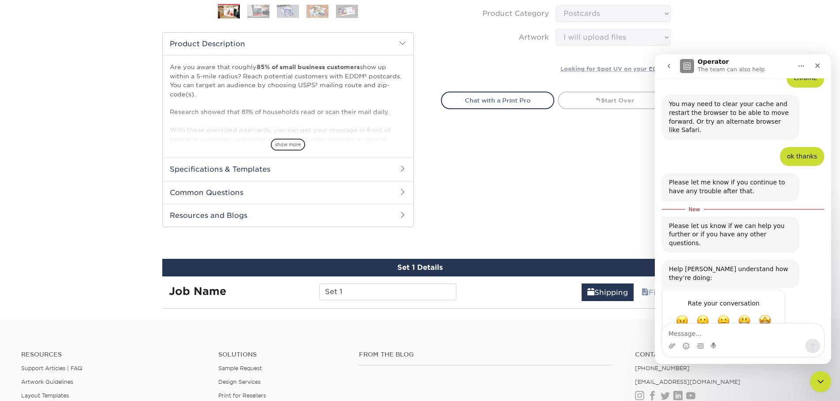
scroll to position [374, 0]
click at [728, 337] on textarea "Message…" at bounding box center [742, 331] width 161 height 15
click at [761, 312] on span "Amazing" at bounding box center [765, 320] width 16 height 16
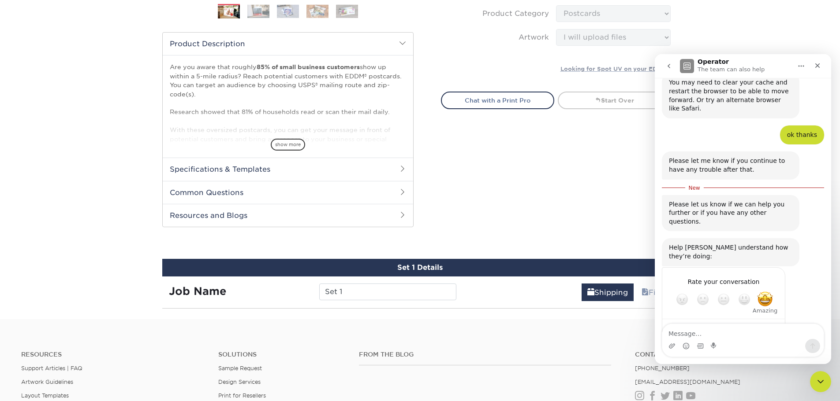
scroll to position [398, 0]
